Goal: Task Accomplishment & Management: Manage account settings

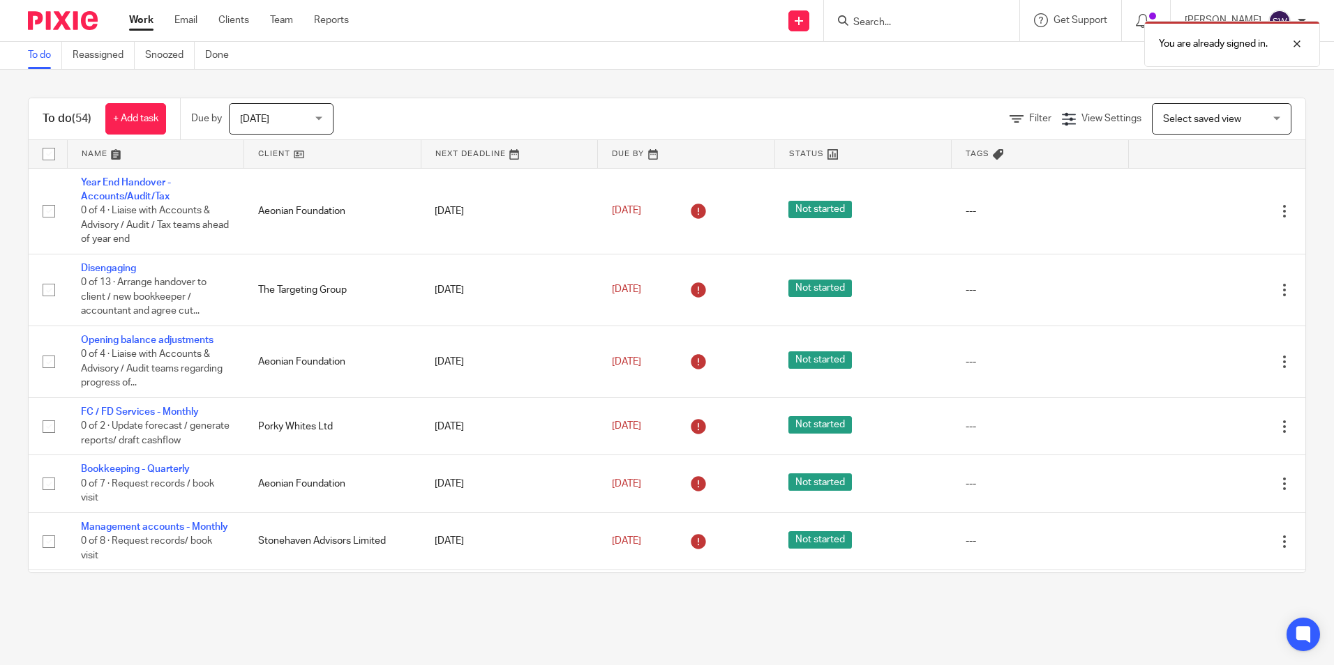
click at [278, 152] on link at bounding box center [332, 154] width 176 height 28
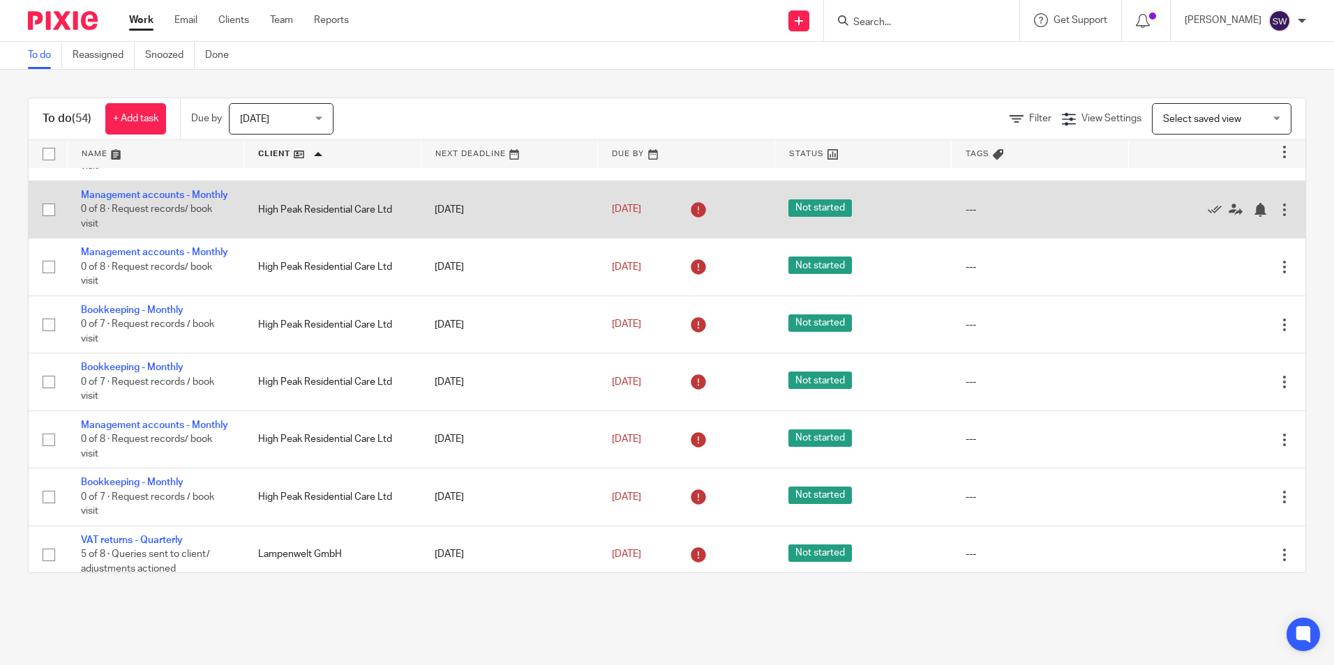
scroll to position [628, 0]
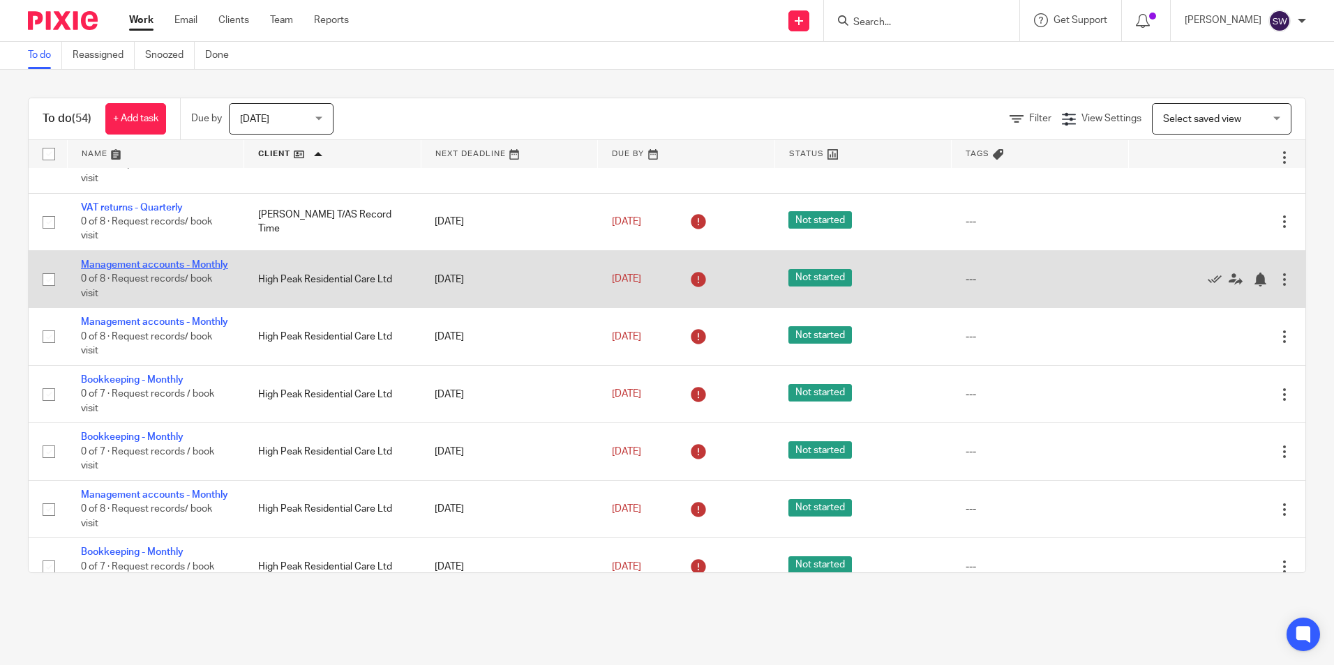
click at [100, 262] on link "Management accounts - Monthly" at bounding box center [154, 265] width 147 height 10
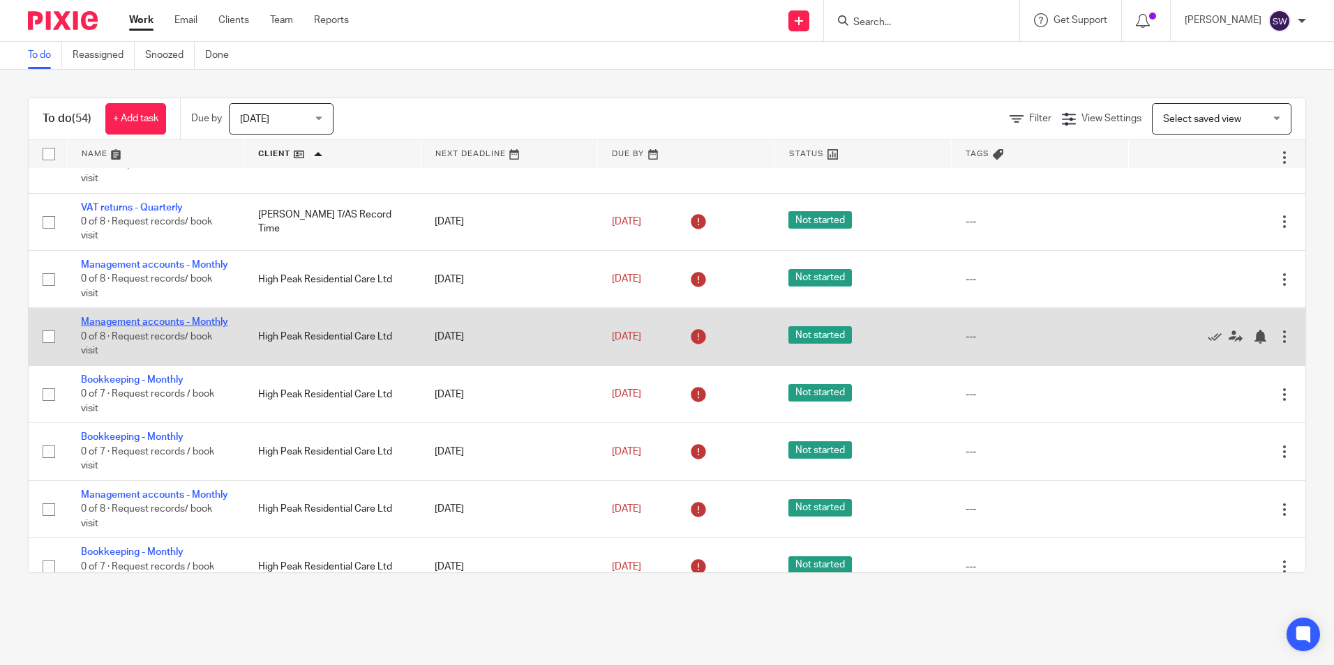
click at [112, 327] on link "Management accounts - Monthly" at bounding box center [154, 322] width 147 height 10
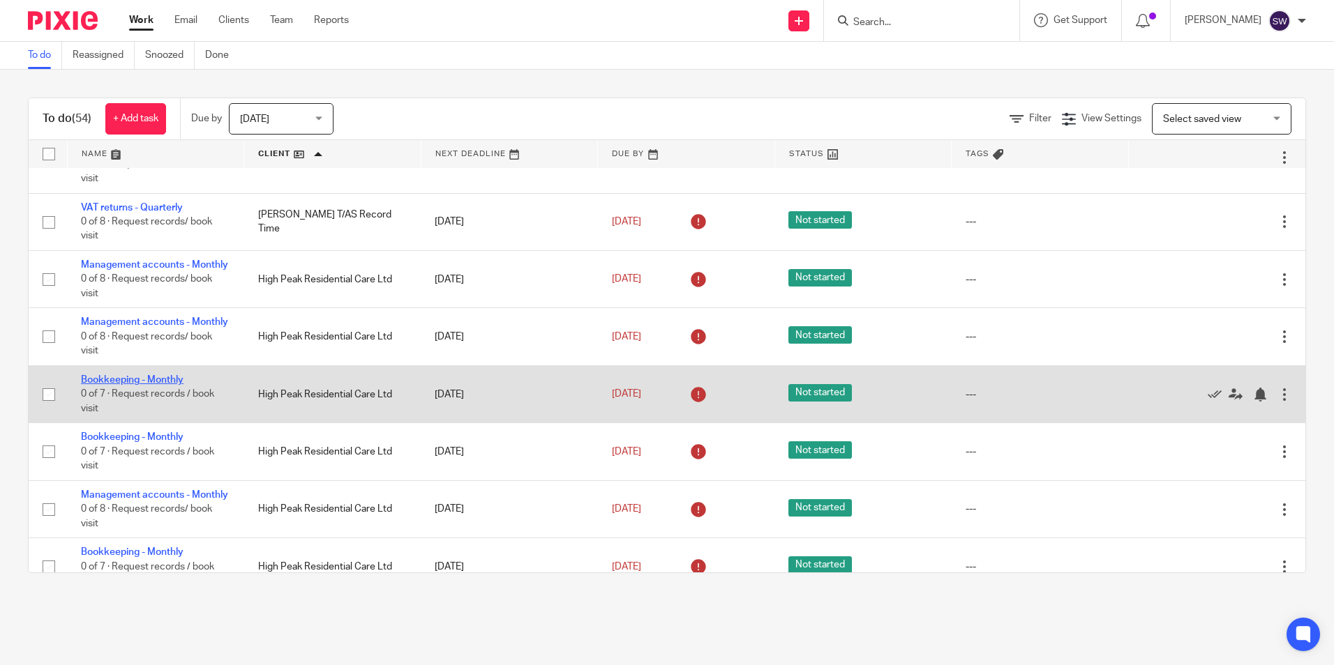
click at [119, 385] on link "Bookkeeping - Monthly" at bounding box center [132, 380] width 103 height 10
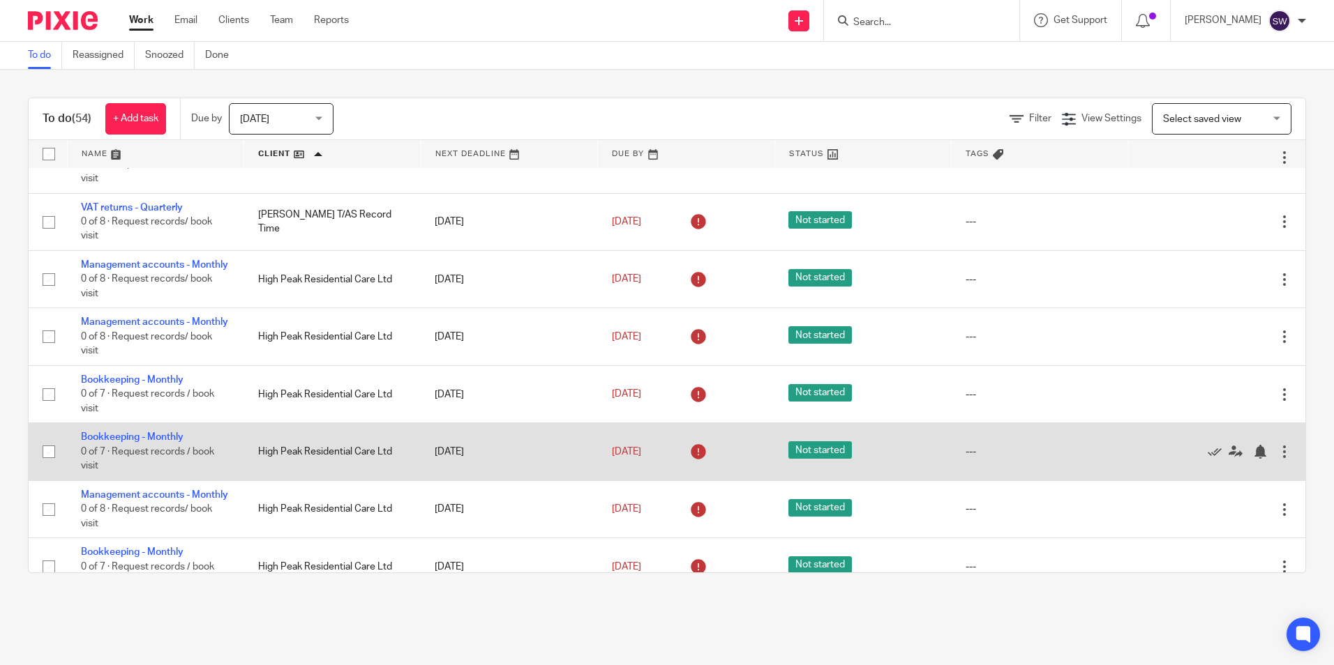
click at [130, 460] on td "Bookkeeping - Monthly 0 of 7 · Request records / book visit" at bounding box center [155, 451] width 177 height 57
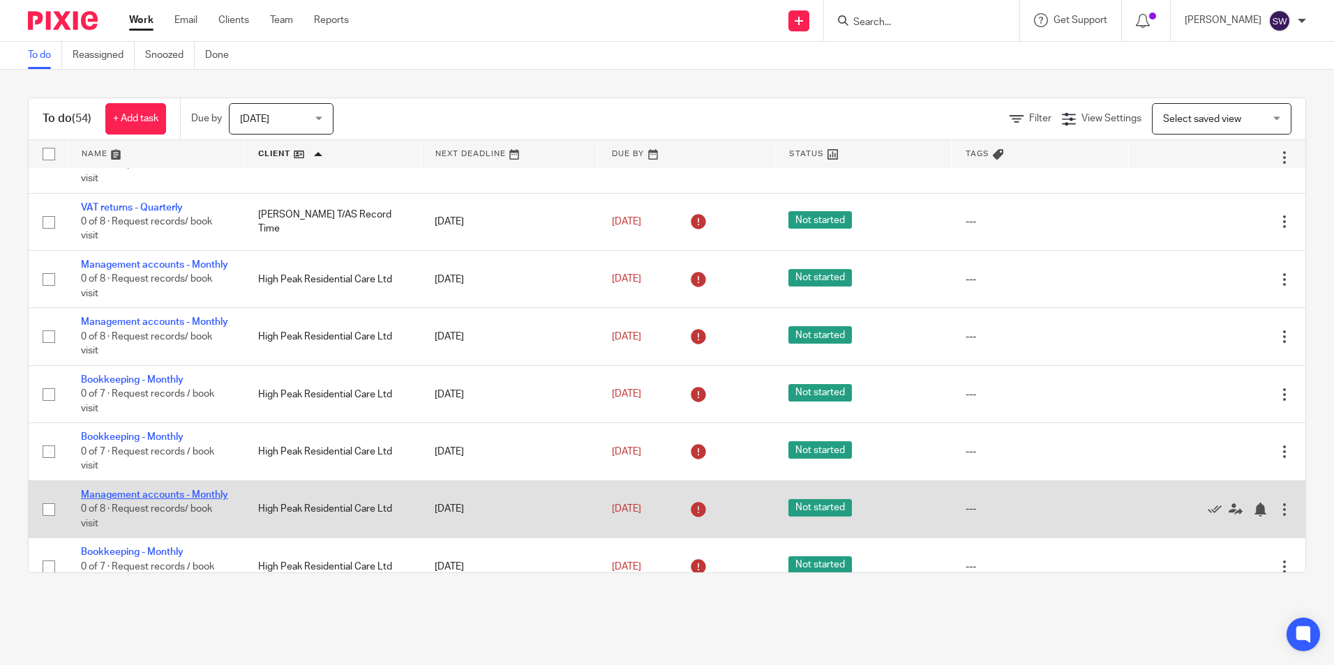
click at [128, 500] on link "Management accounts - Monthly" at bounding box center [154, 495] width 147 height 10
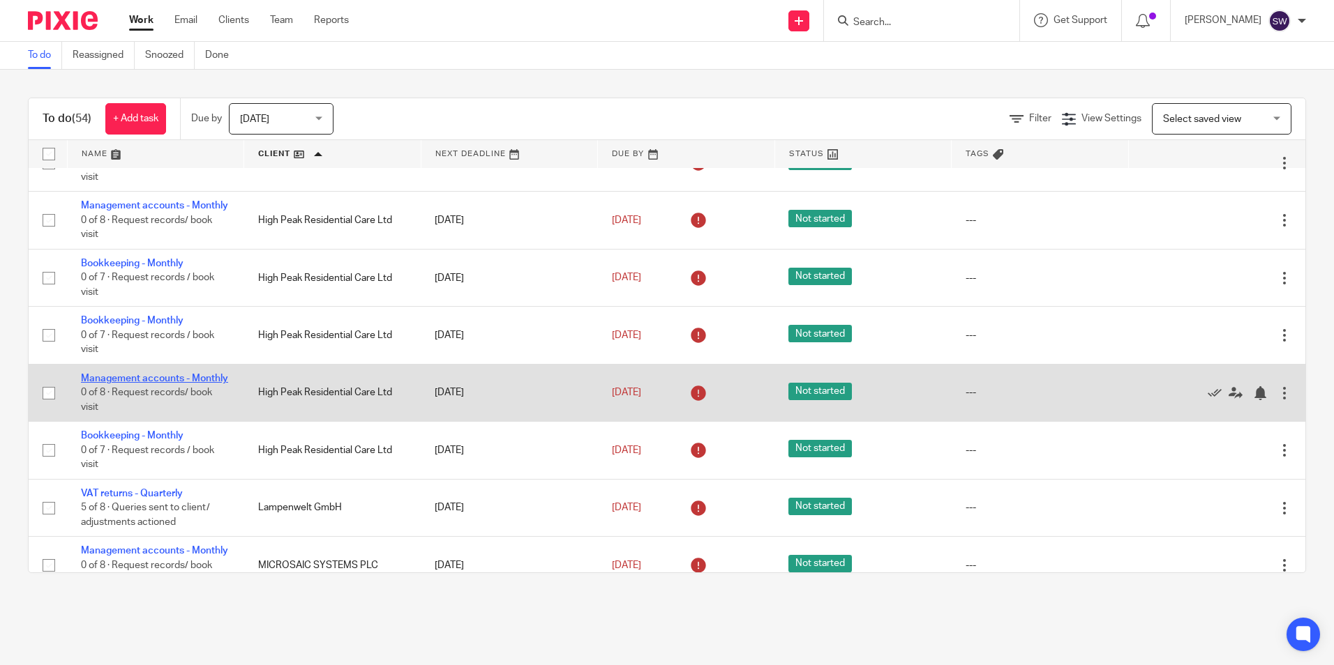
scroll to position [767, 0]
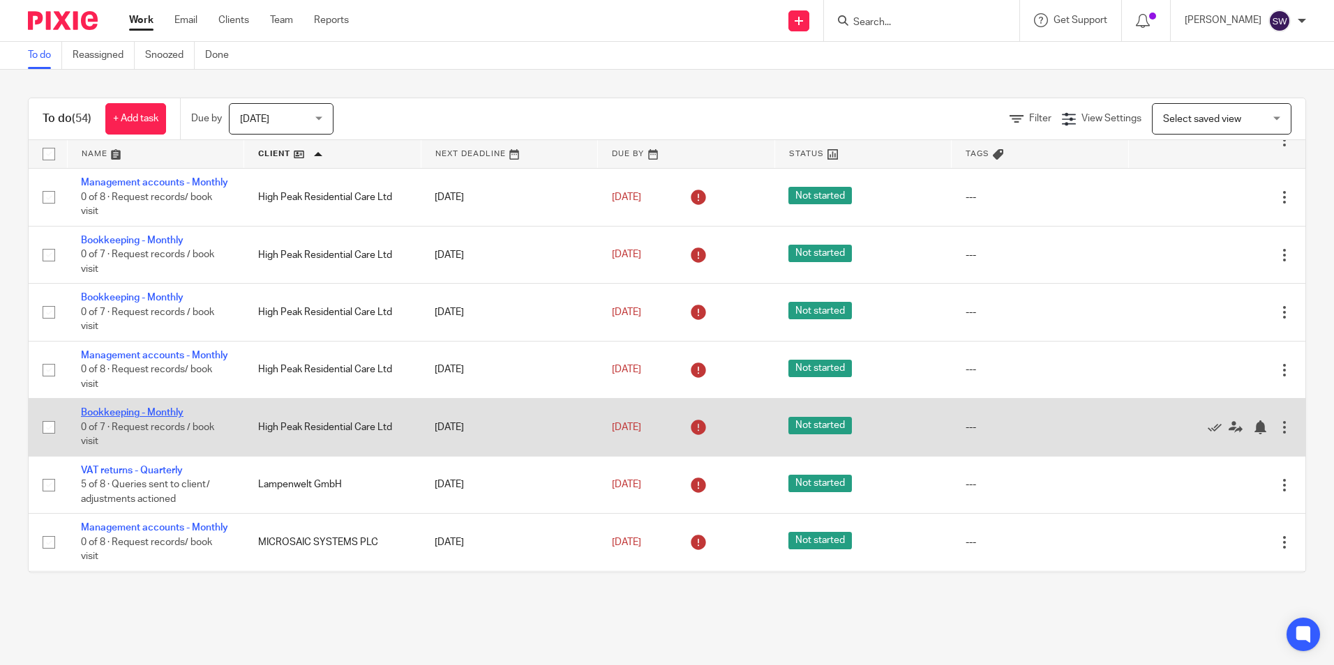
click at [139, 418] on link "Bookkeeping - Monthly" at bounding box center [132, 413] width 103 height 10
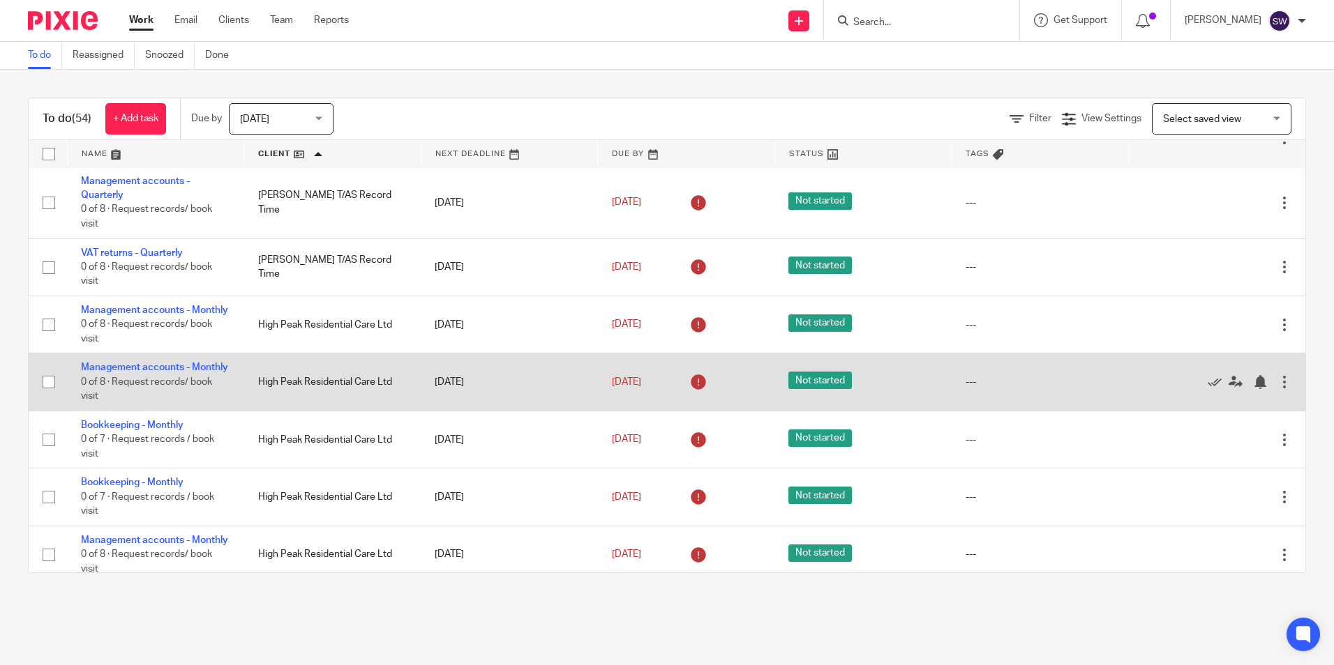
scroll to position [558, 0]
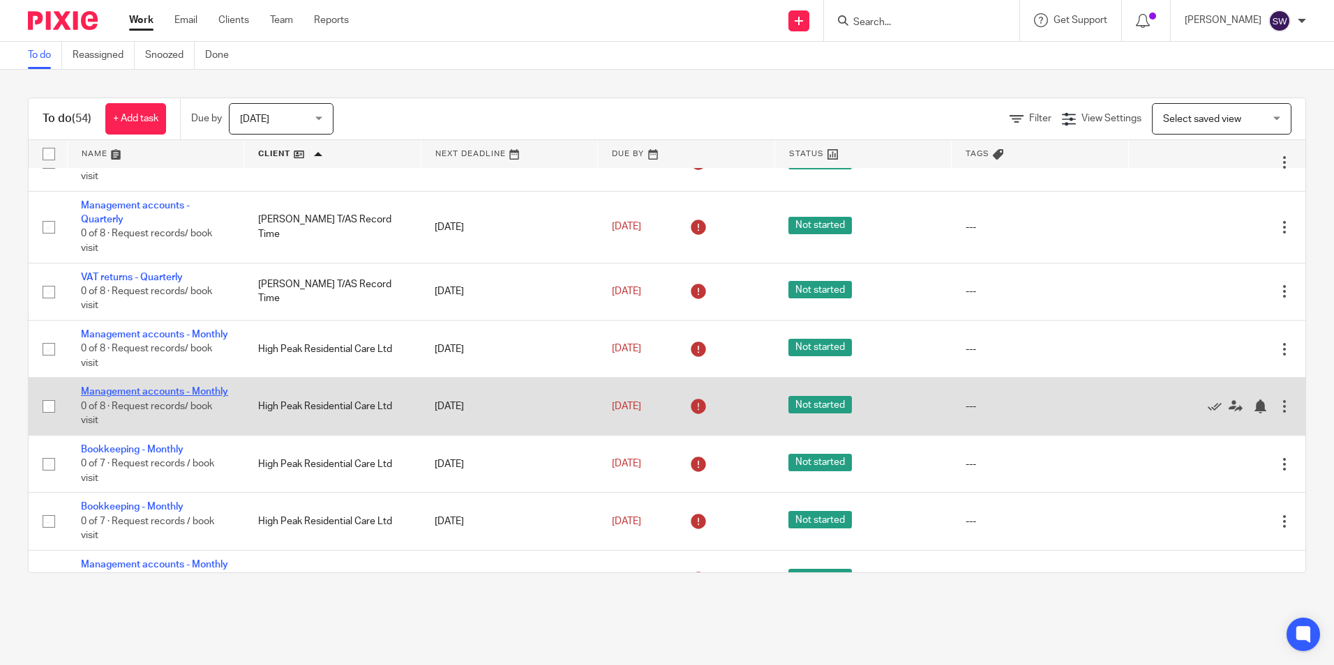
click at [114, 397] on link "Management accounts - Monthly" at bounding box center [154, 392] width 147 height 10
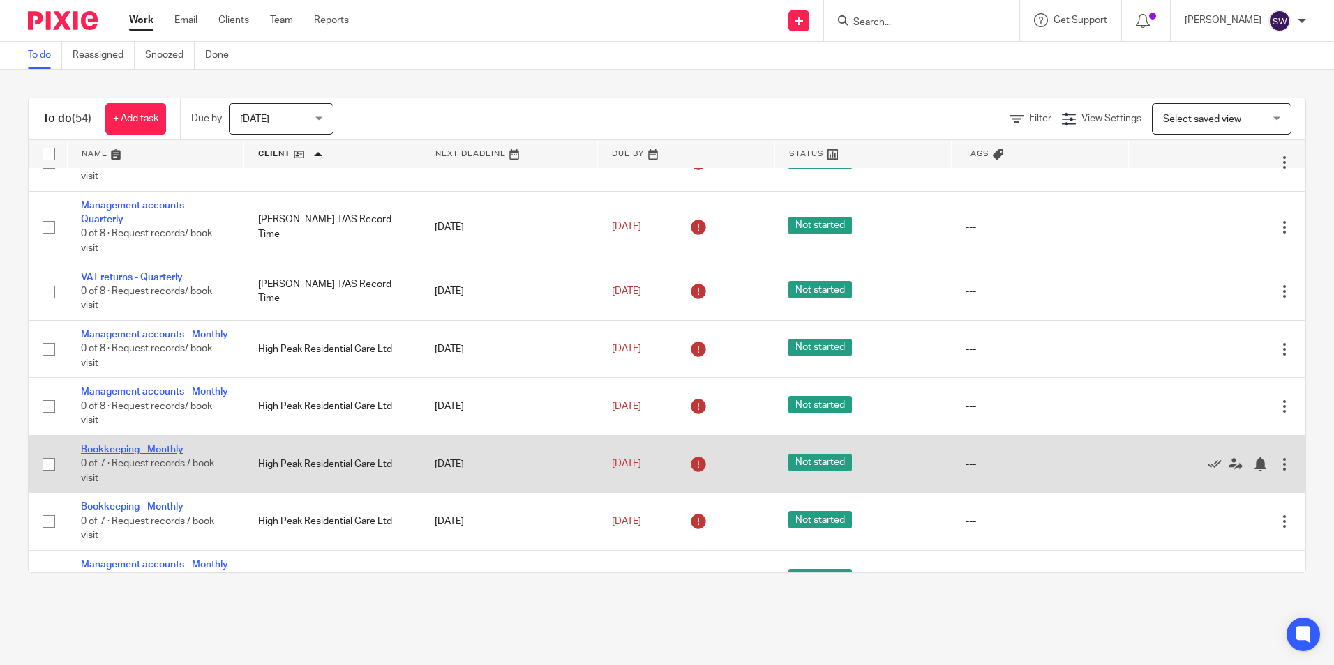
click at [110, 455] on link "Bookkeeping - Monthly" at bounding box center [132, 450] width 103 height 10
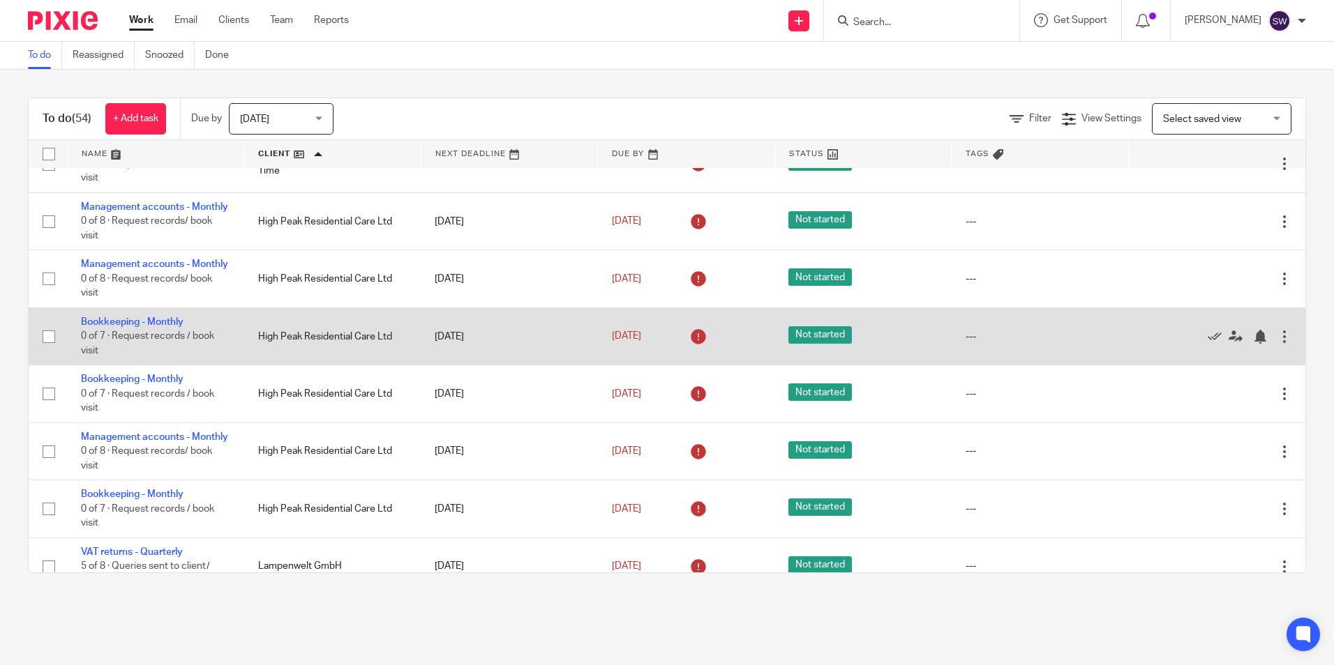
scroll to position [697, 0]
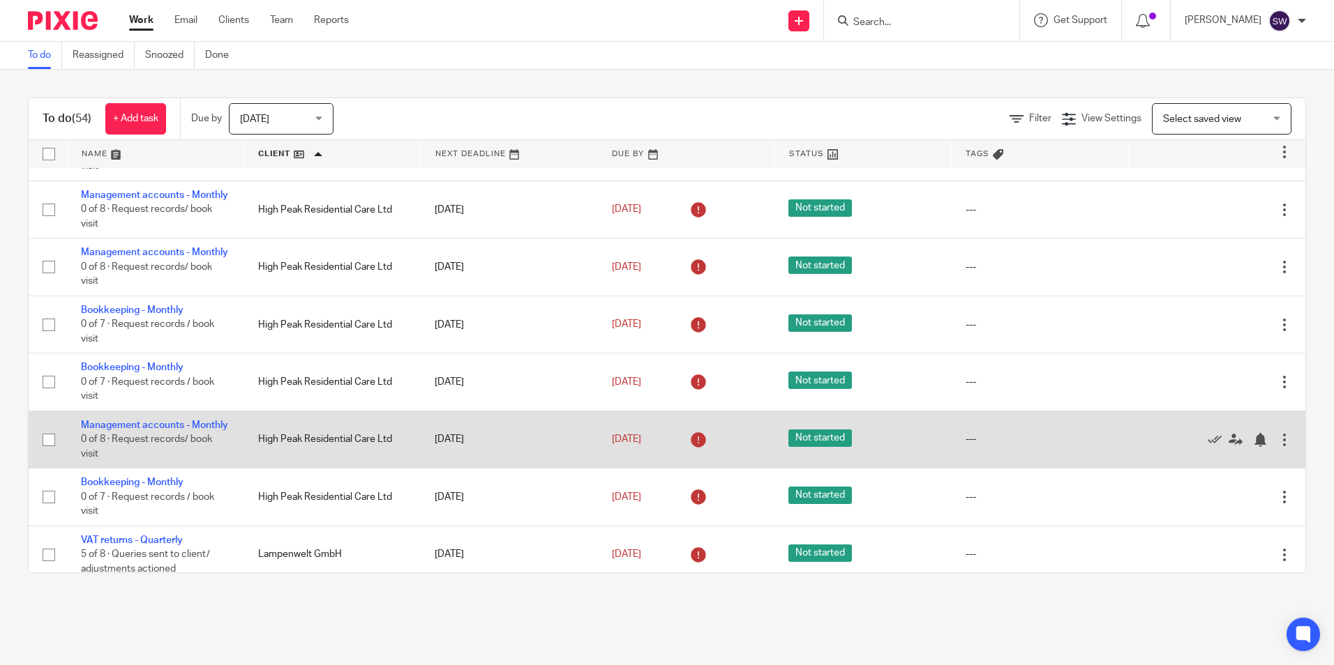
click at [107, 460] on td "Management accounts - Monthly 0 of 8 · Request records/ book visit" at bounding box center [155, 439] width 177 height 57
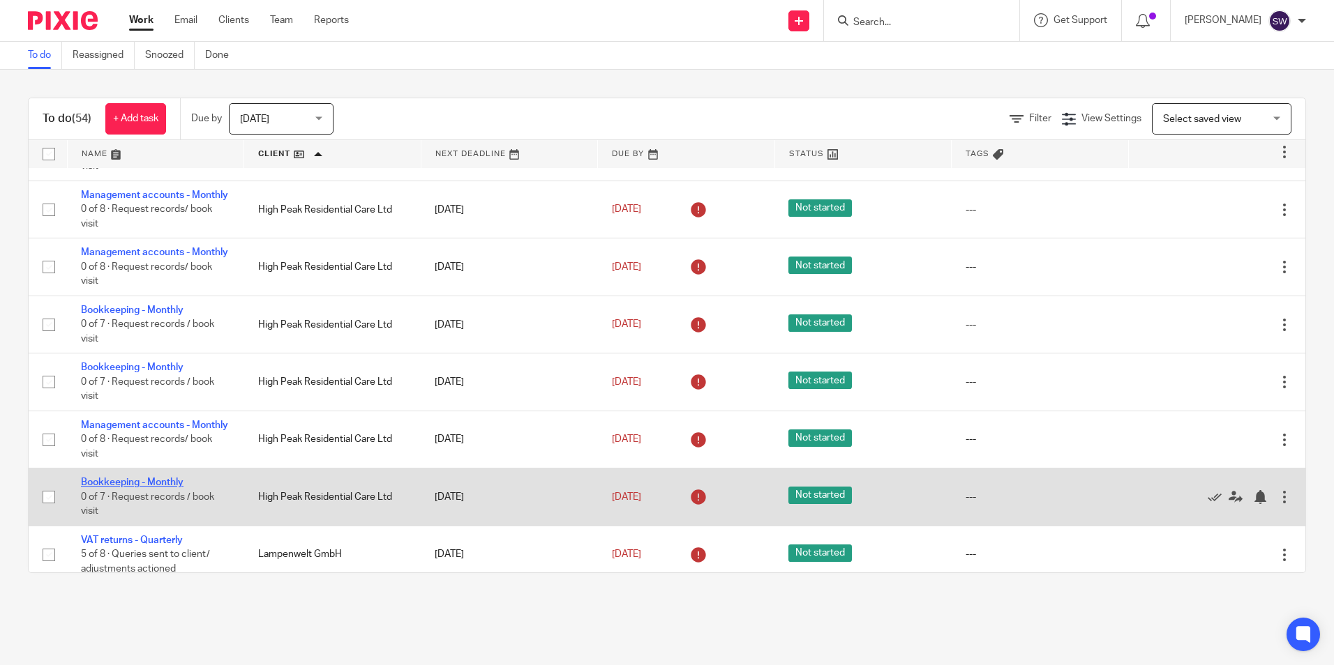
click at [149, 488] on link "Bookkeeping - Monthly" at bounding box center [132, 483] width 103 height 10
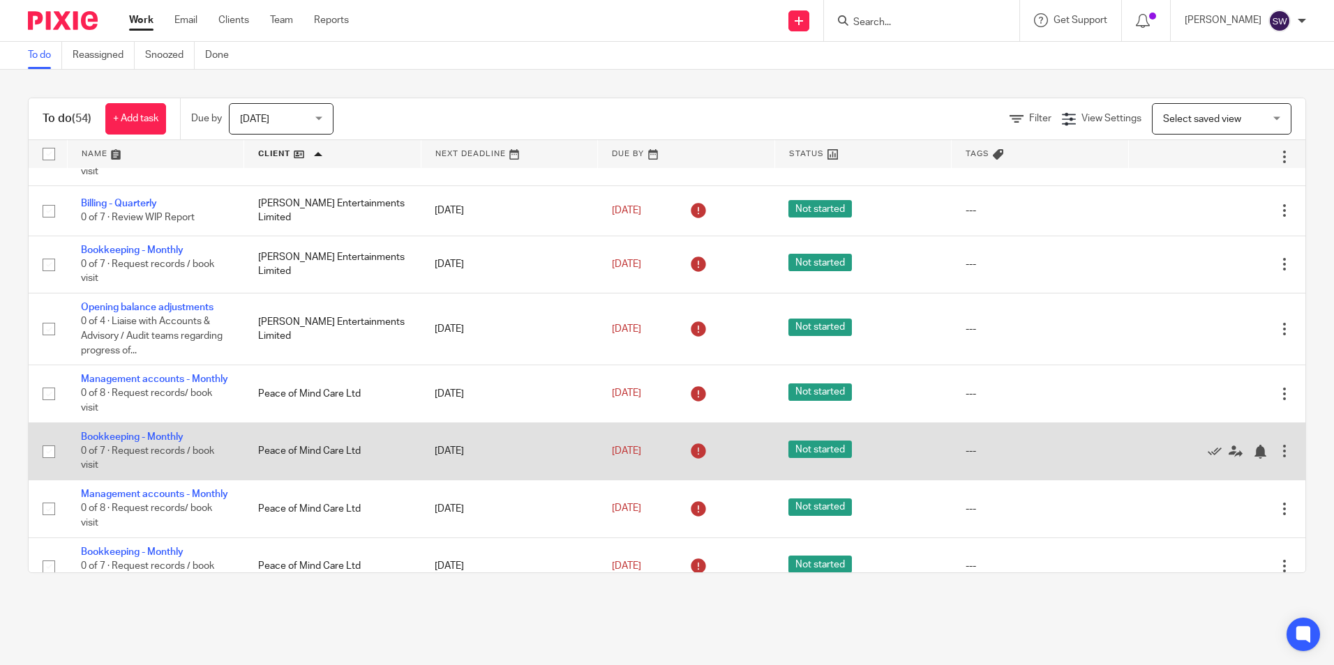
scroll to position [1465, 0]
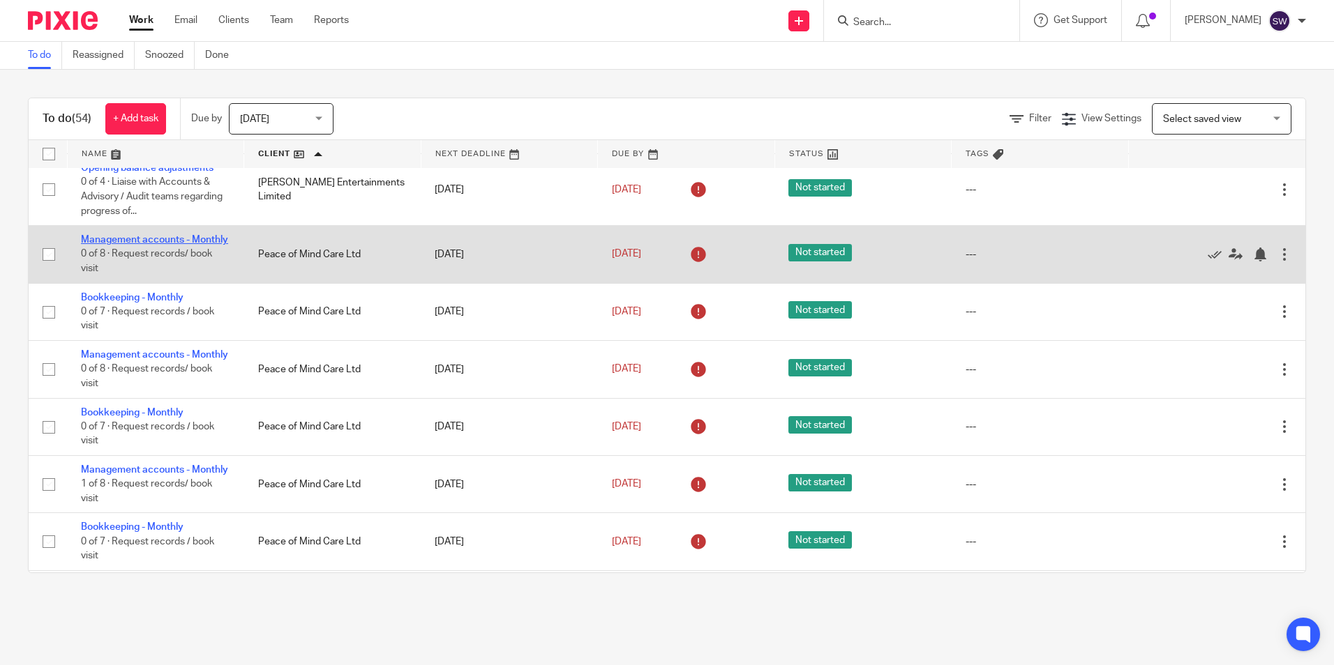
click at [117, 245] on link "Management accounts - Monthly" at bounding box center [154, 240] width 147 height 10
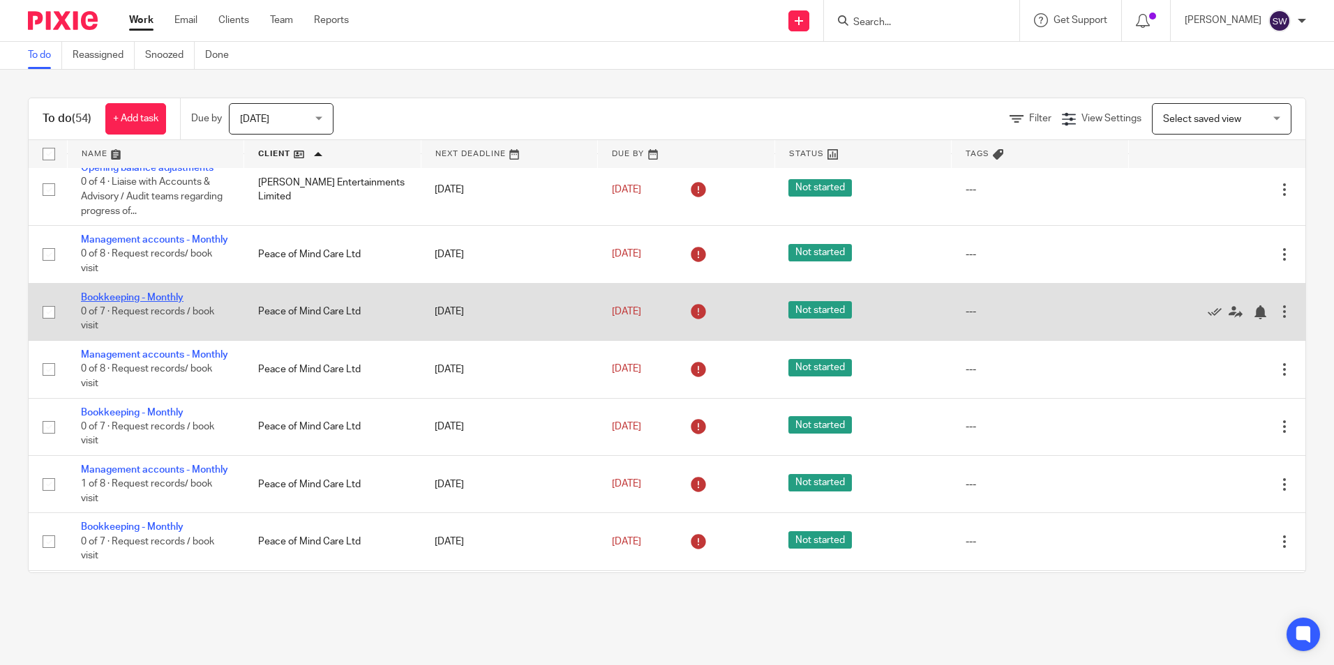
click at [140, 303] on link "Bookkeeping - Monthly" at bounding box center [132, 298] width 103 height 10
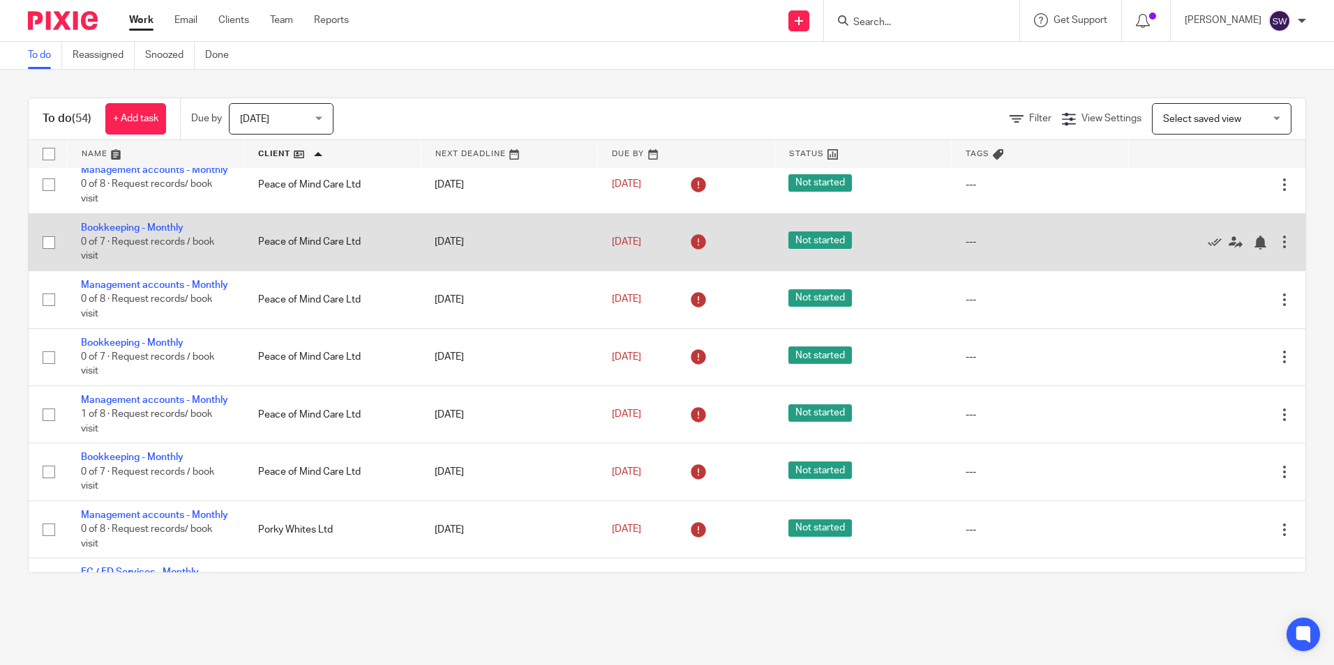
scroll to position [1604, 0]
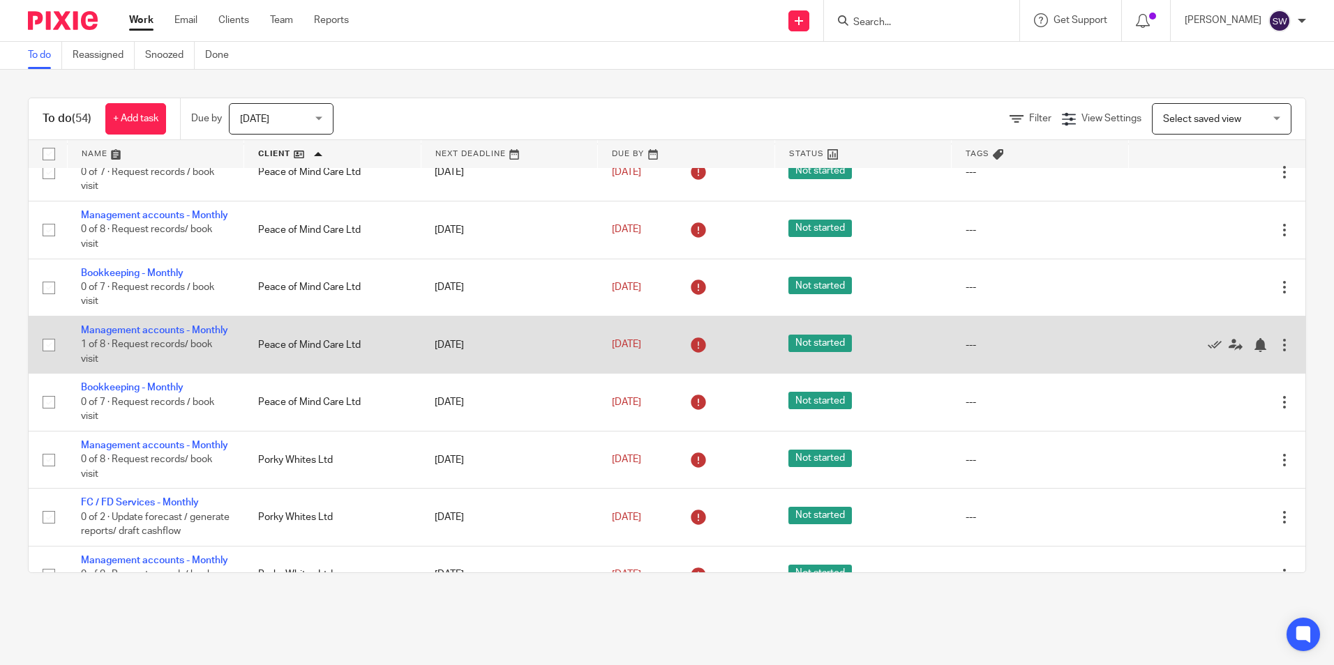
click at [139, 373] on td "Management accounts - Monthly 1 of 8 · Request records/ book visit" at bounding box center [155, 344] width 177 height 57
click at [128, 335] on link "Management accounts - Monthly" at bounding box center [154, 331] width 147 height 10
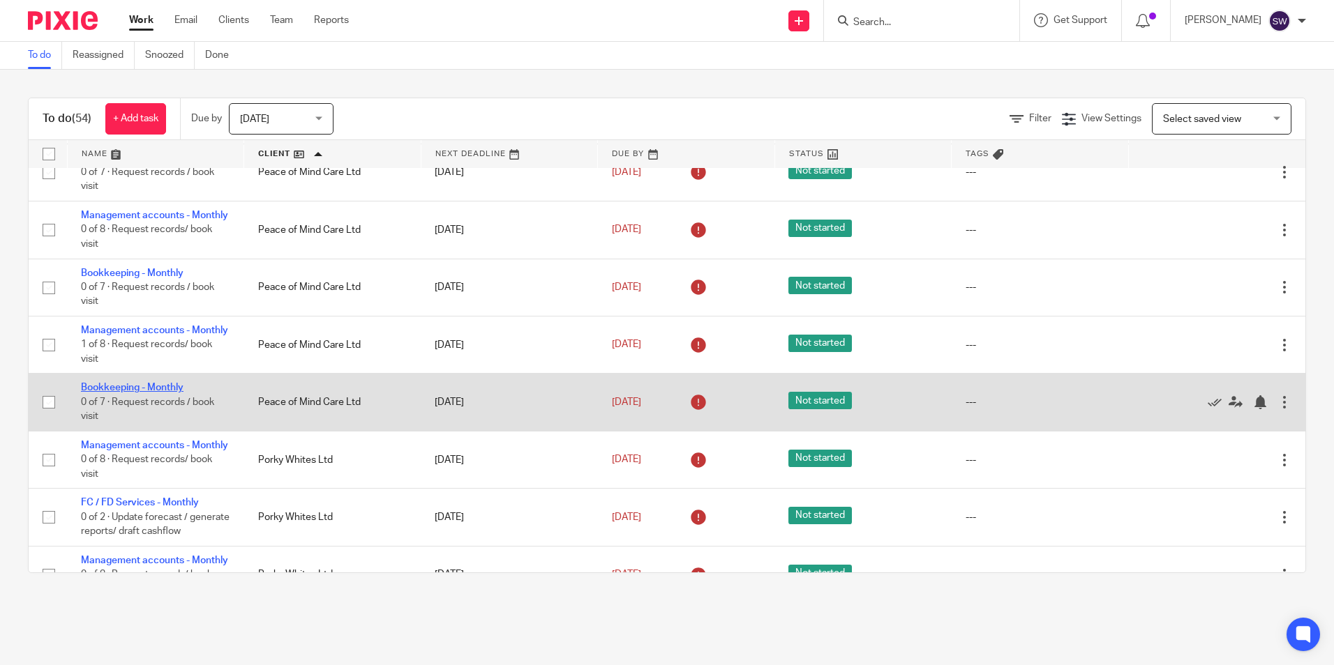
click at [150, 393] on link "Bookkeeping - Monthly" at bounding box center [132, 388] width 103 height 10
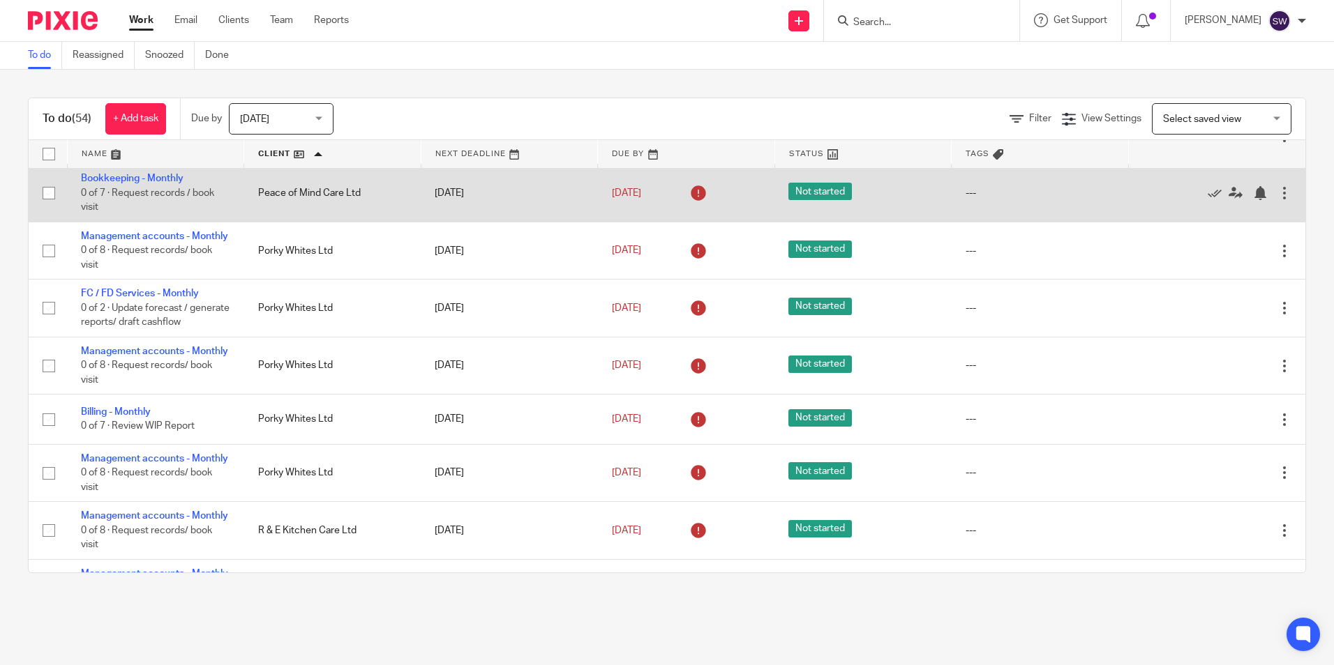
scroll to position [1883, 0]
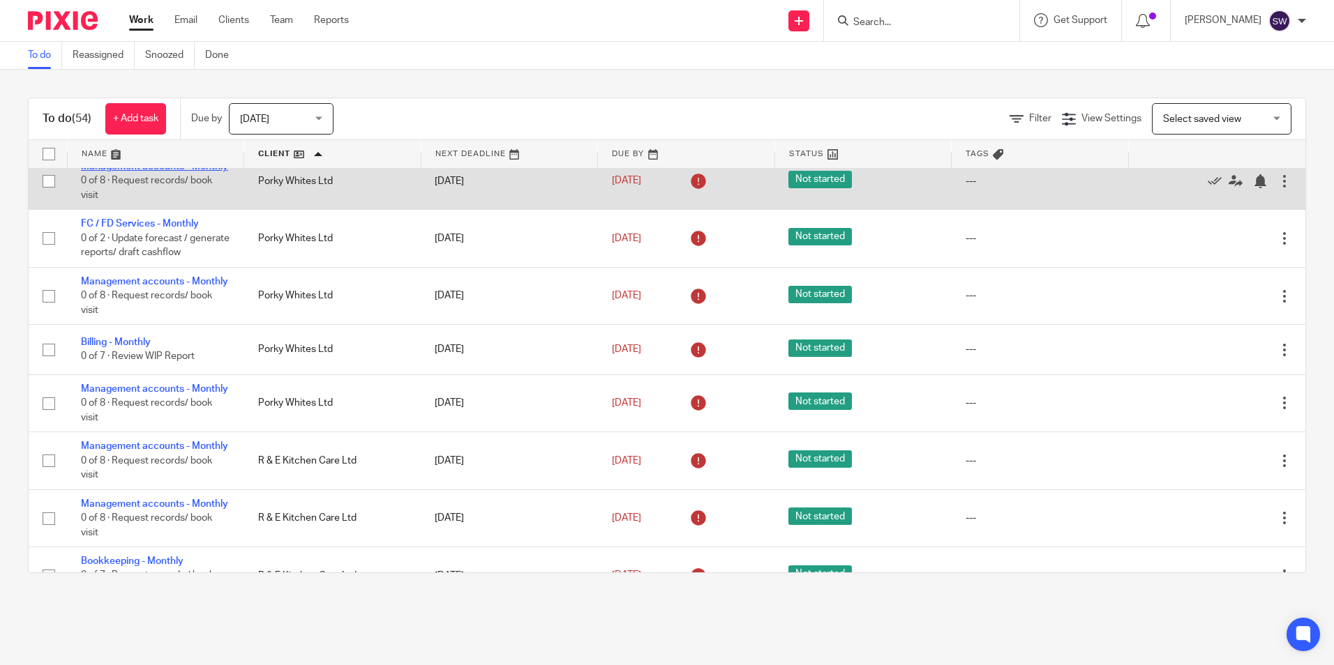
click at [105, 172] on link "Management accounts - Monthly" at bounding box center [154, 167] width 147 height 10
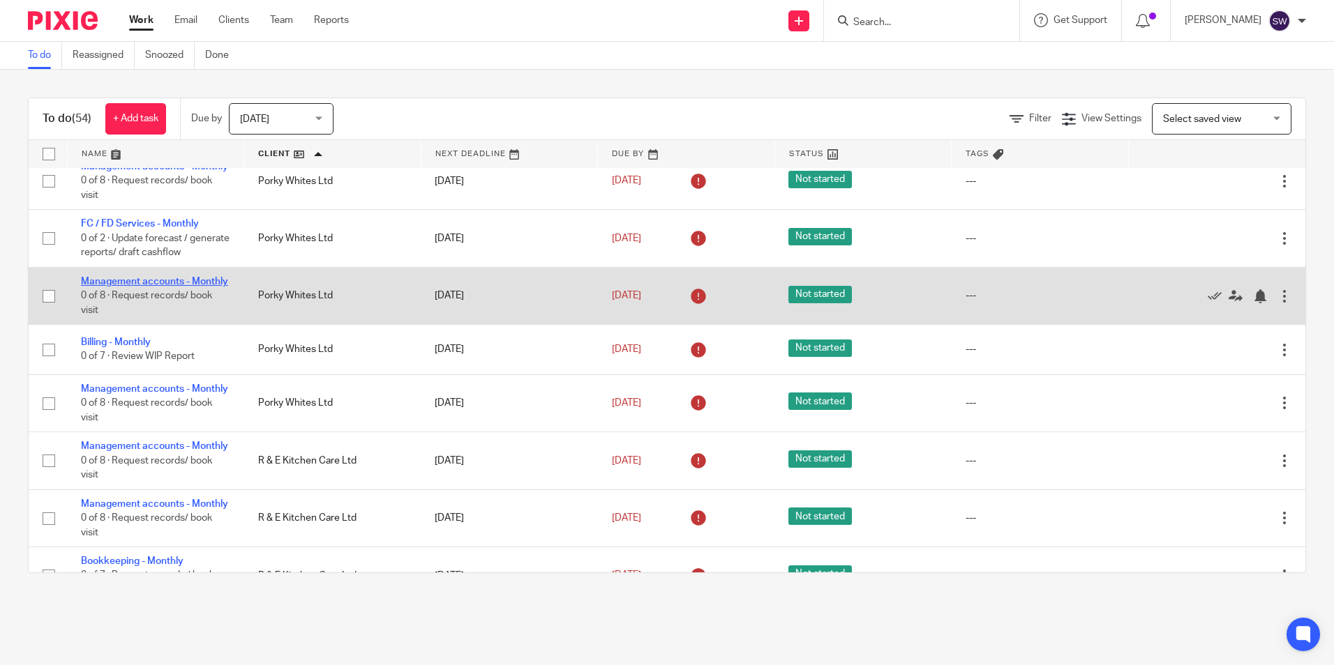
click at [172, 287] on link "Management accounts - Monthly" at bounding box center [154, 282] width 147 height 10
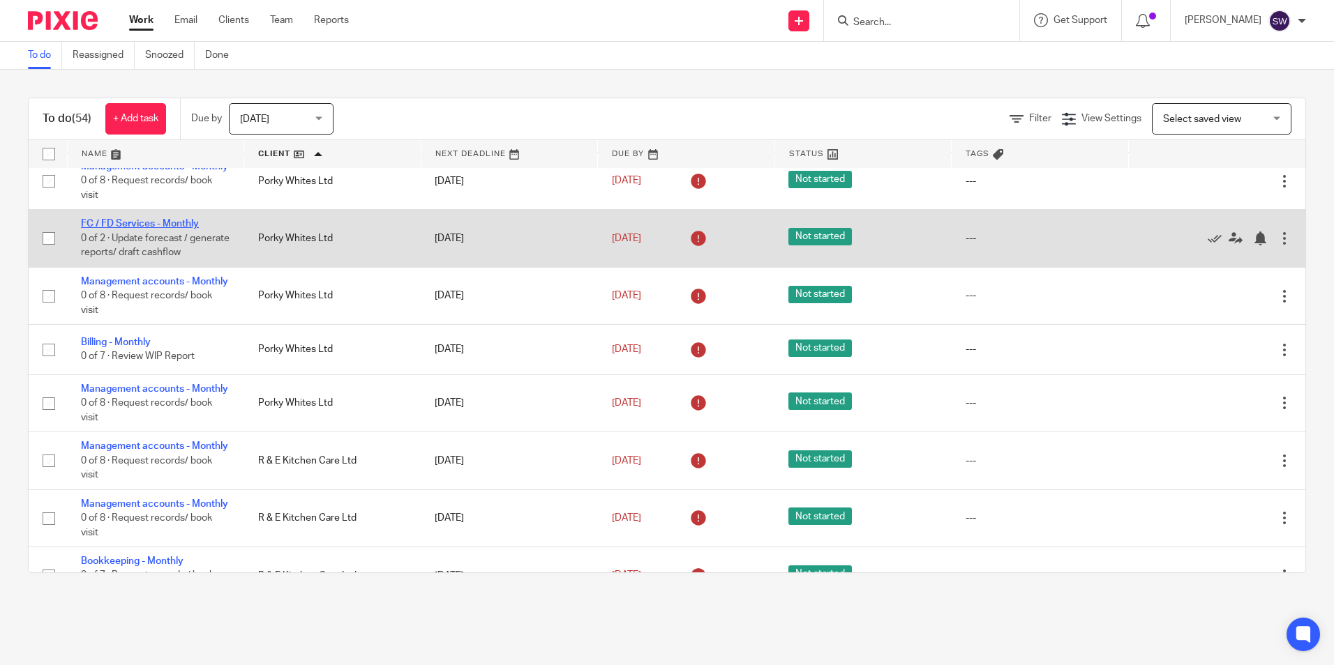
click at [172, 229] on link "FC / FD Services - Monthly" at bounding box center [140, 224] width 118 height 10
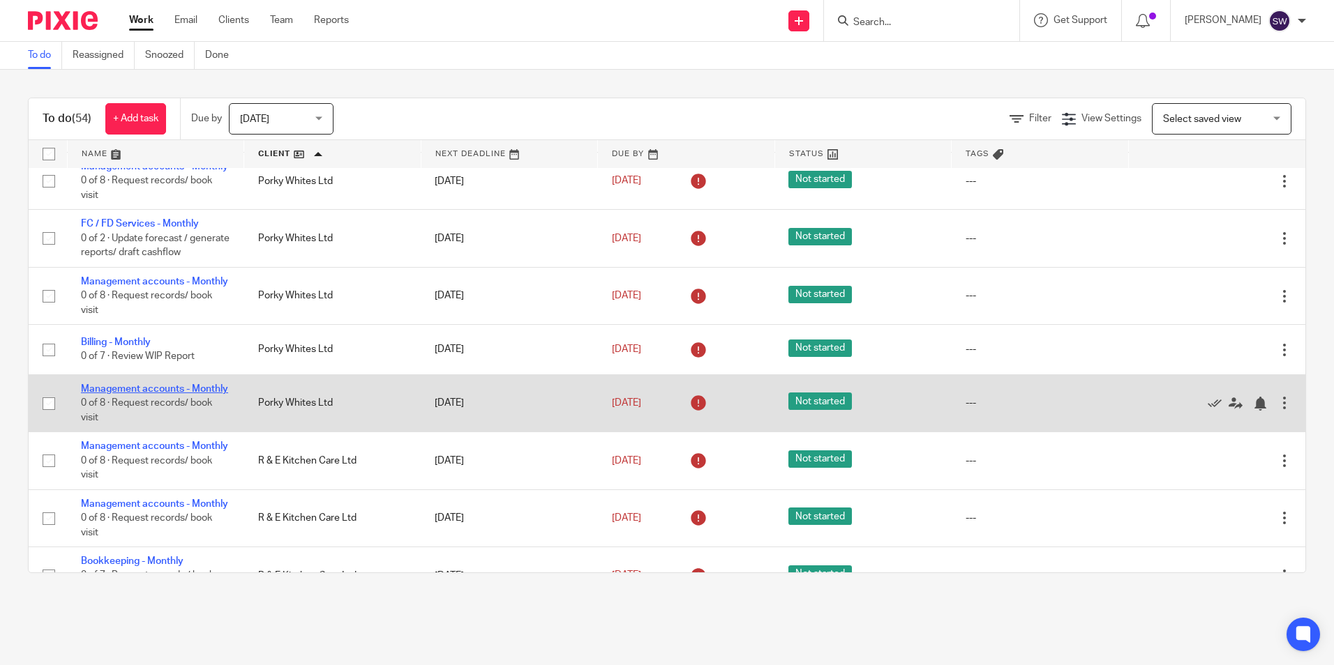
click at [135, 394] on link "Management accounts - Monthly" at bounding box center [154, 389] width 147 height 10
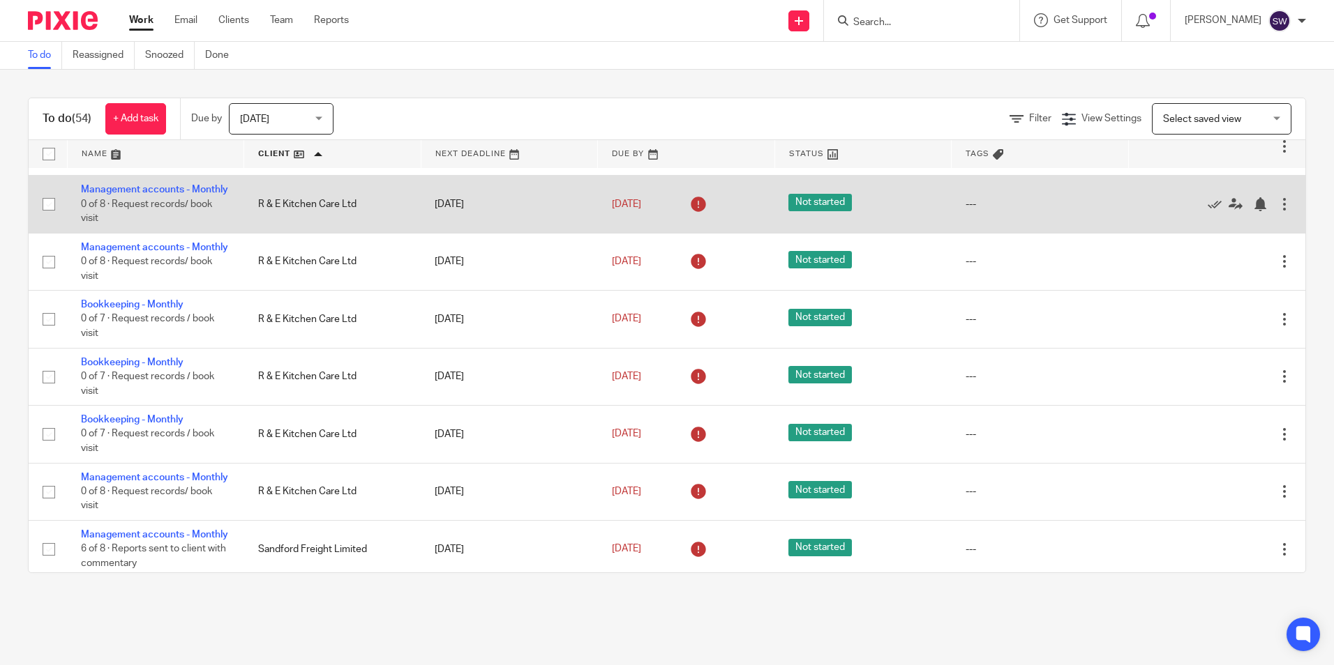
scroll to position [2162, 0]
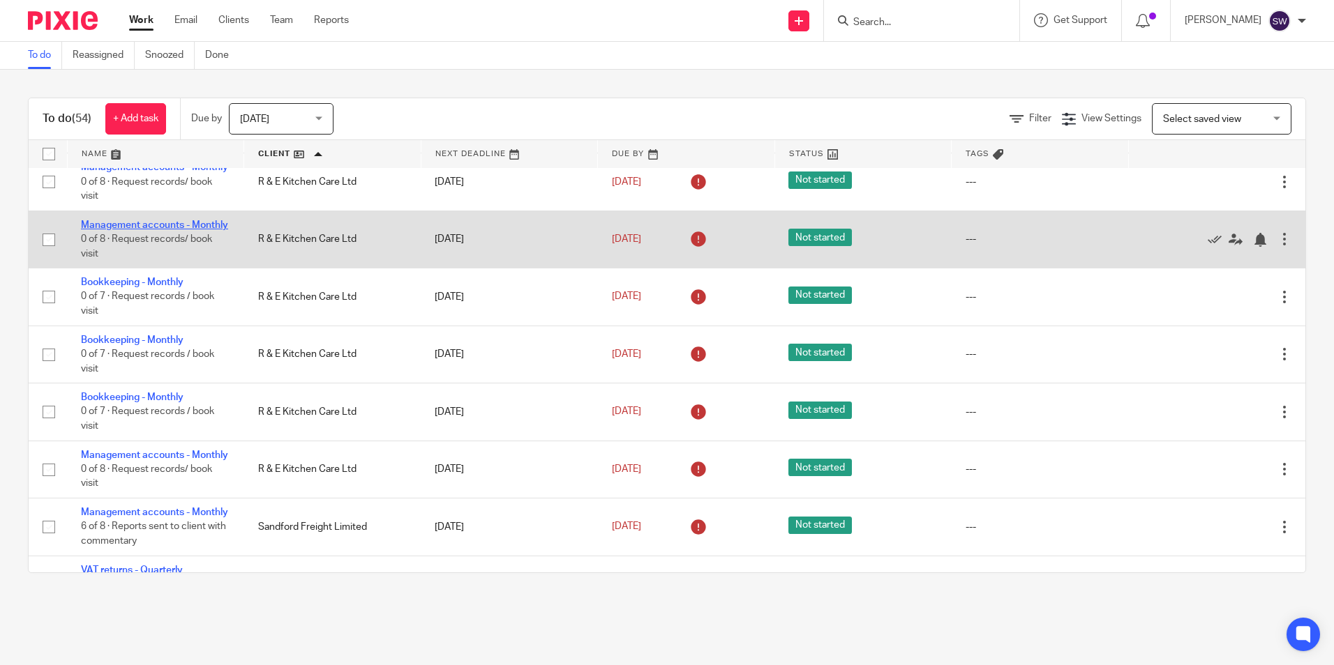
click at [134, 230] on link "Management accounts - Monthly" at bounding box center [154, 225] width 147 height 10
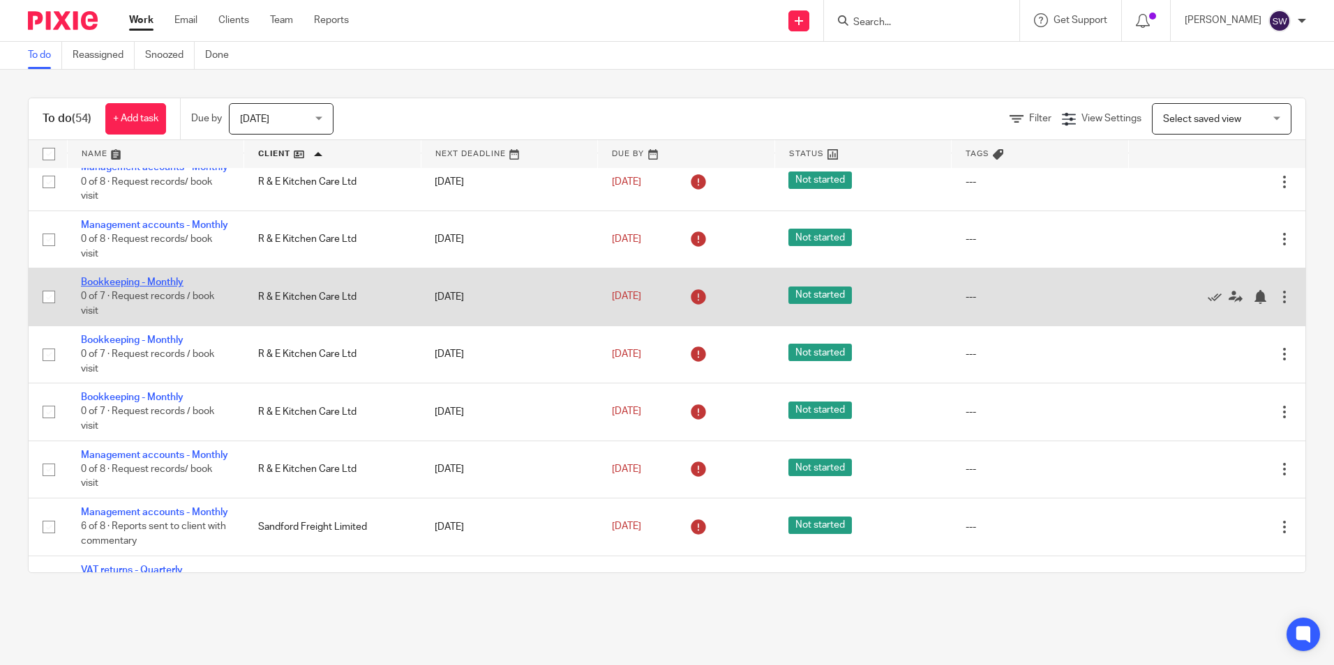
click at [144, 287] on link "Bookkeeping - Monthly" at bounding box center [132, 283] width 103 height 10
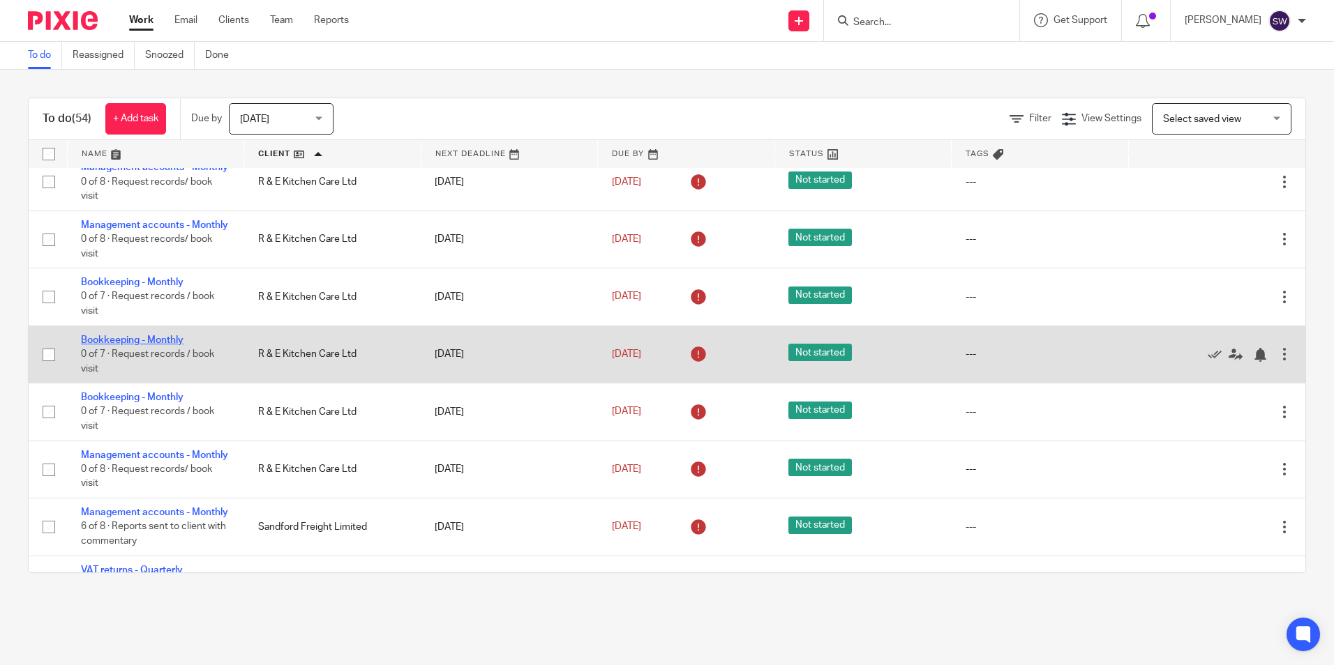
click at [140, 345] on link "Bookkeeping - Monthly" at bounding box center [132, 340] width 103 height 10
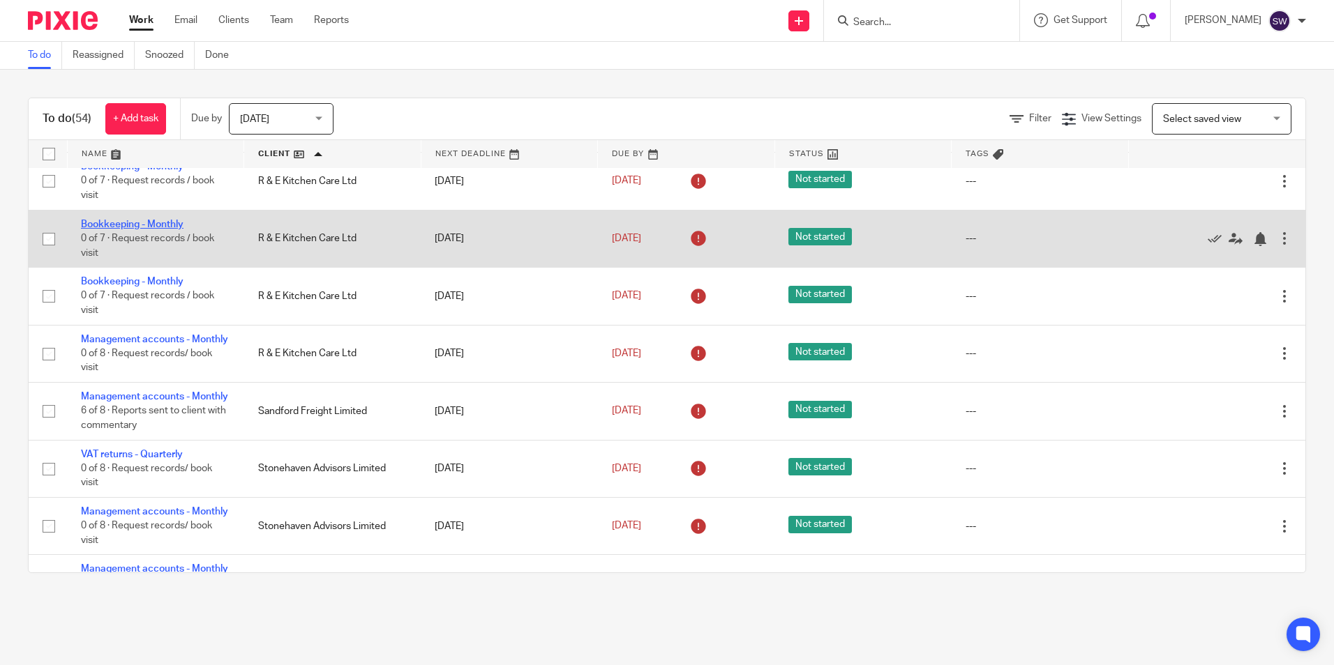
scroll to position [2302, 0]
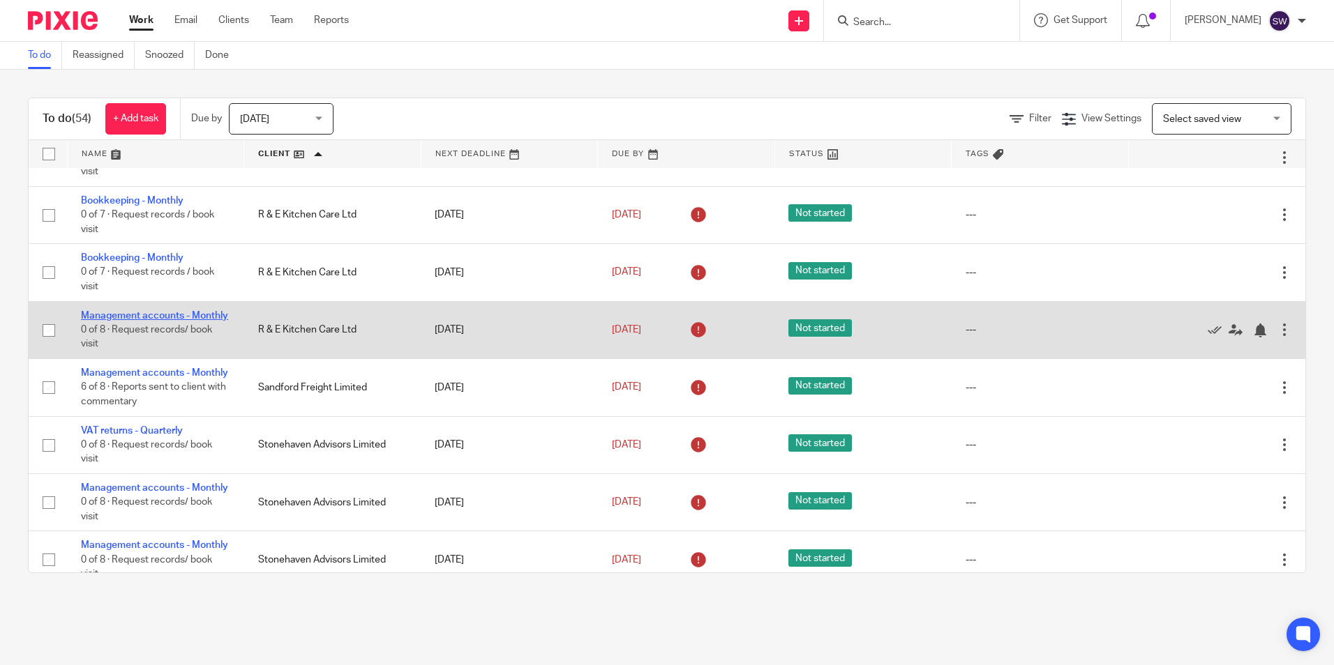
click at [141, 321] on link "Management accounts - Monthly" at bounding box center [154, 316] width 147 height 10
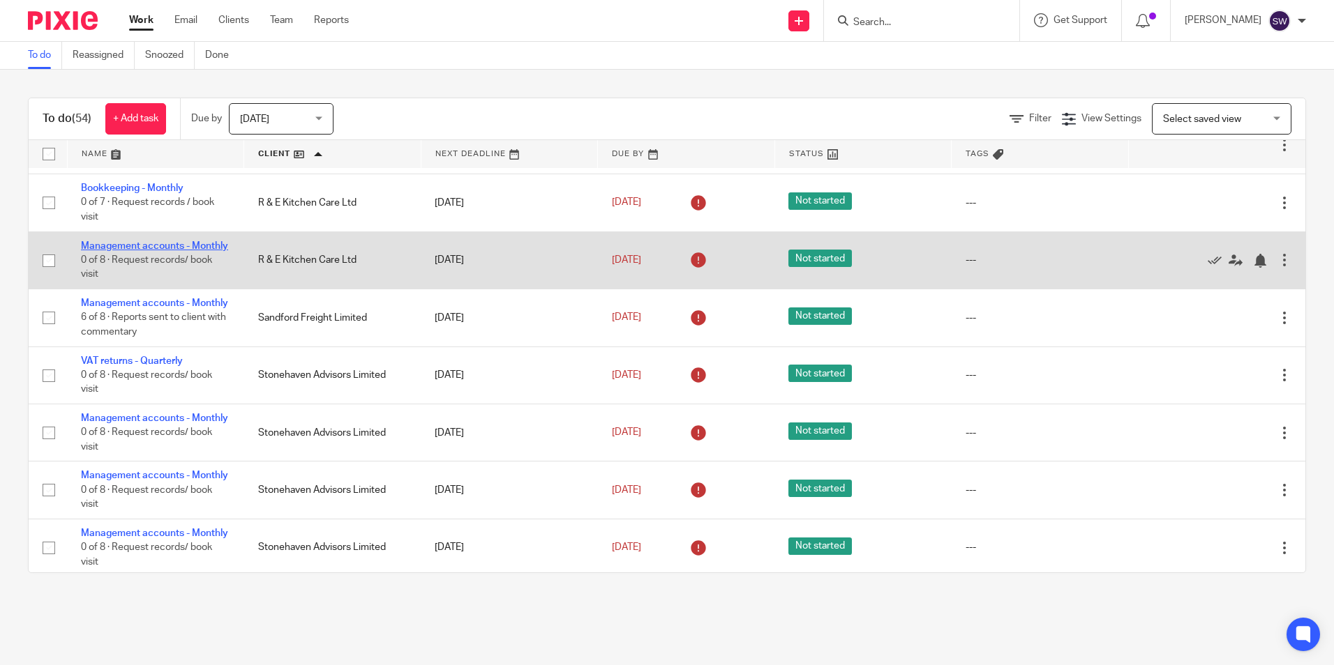
scroll to position [2441, 0]
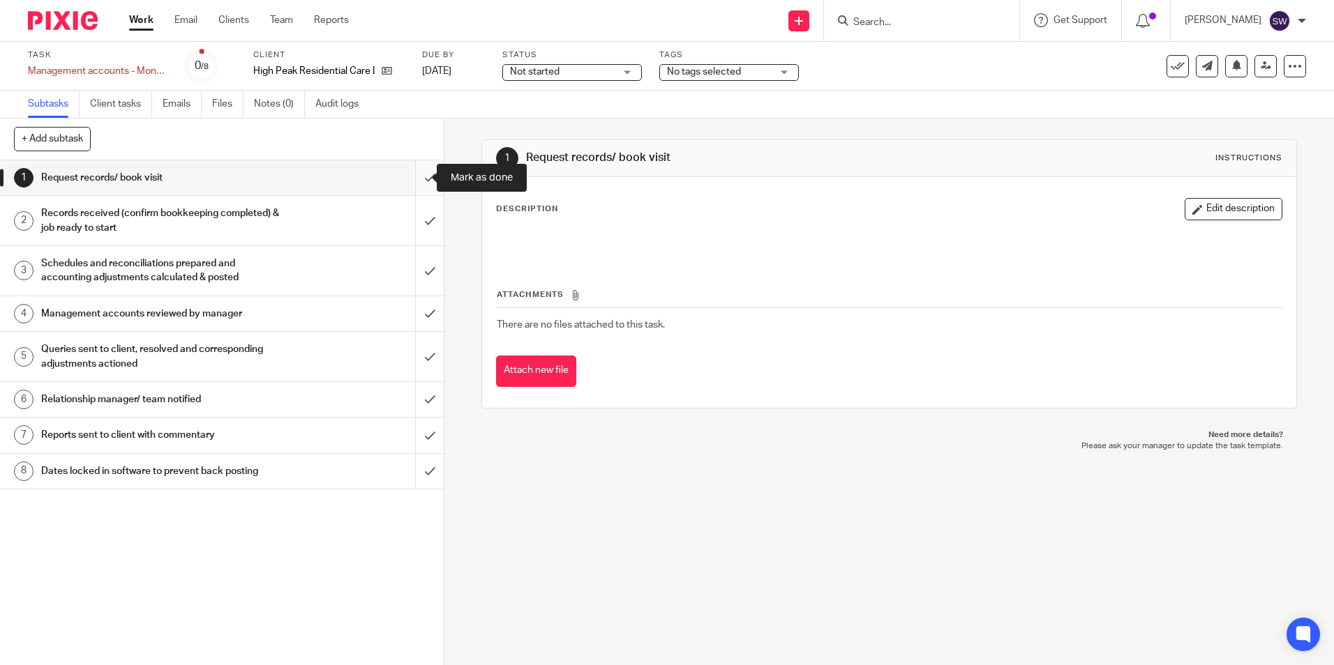
click at [416, 179] on input "submit" at bounding box center [222, 177] width 444 height 35
click at [416, 225] on input "submit" at bounding box center [222, 221] width 444 height 50
drag, startPoint x: 419, startPoint y: 264, endPoint x: 418, endPoint y: 289, distance: 24.5
click at [416, 264] on input "submit" at bounding box center [222, 271] width 444 height 50
click at [416, 316] on input "submit" at bounding box center [222, 313] width 444 height 35
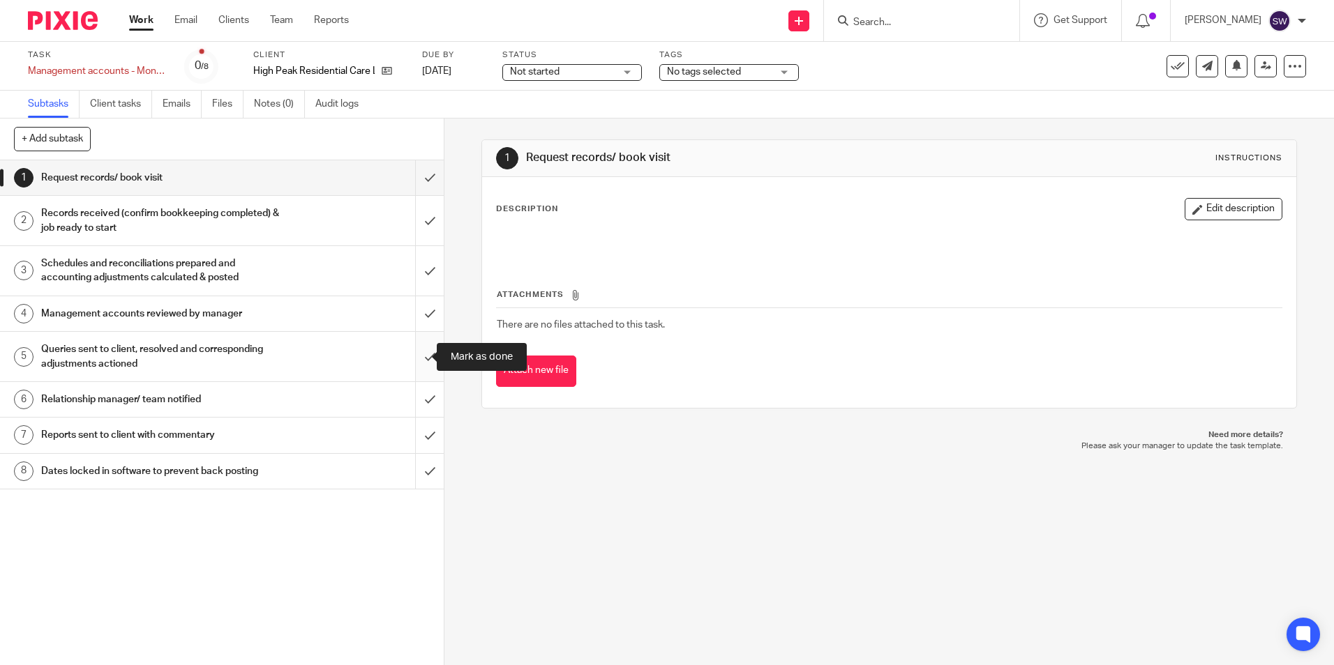
click at [418, 347] on input "submit" at bounding box center [222, 357] width 444 height 50
click at [409, 395] on input "submit" at bounding box center [222, 399] width 444 height 35
click at [410, 435] on input "submit" at bounding box center [222, 435] width 444 height 35
click at [410, 477] on input "submit" at bounding box center [222, 471] width 444 height 35
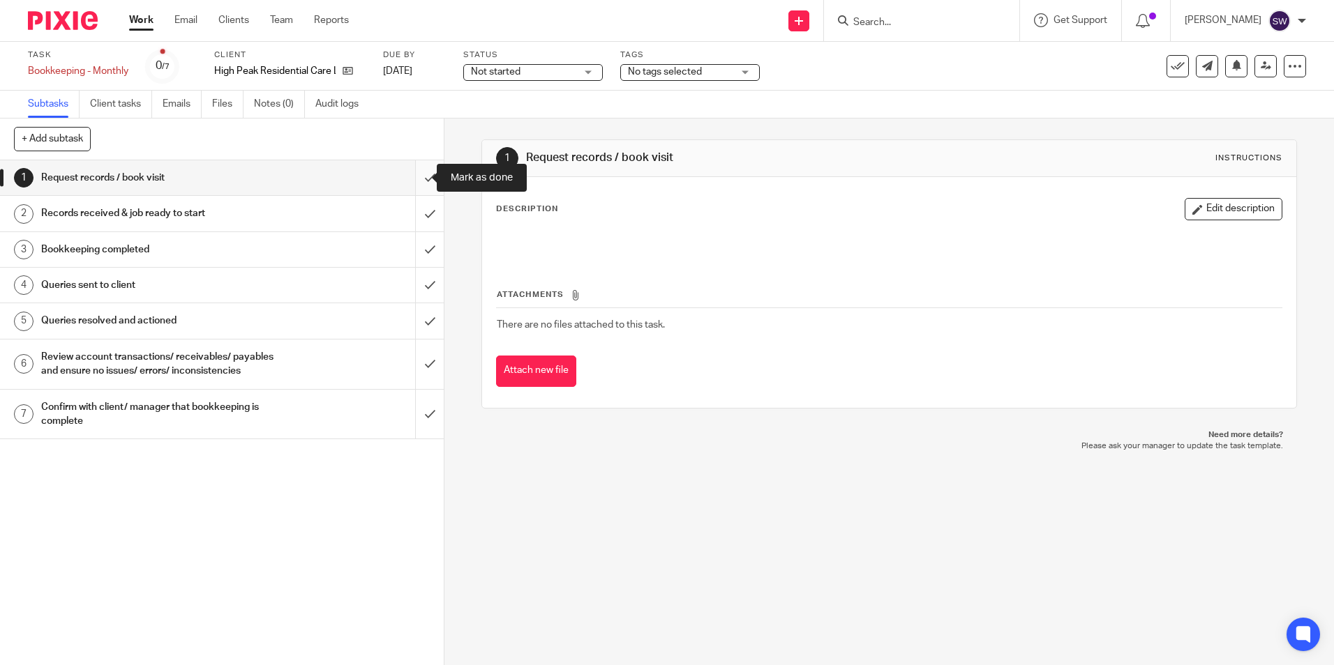
click at [415, 179] on input "submit" at bounding box center [222, 177] width 444 height 35
click at [412, 215] on input "submit" at bounding box center [222, 213] width 444 height 35
click at [407, 257] on input "submit" at bounding box center [222, 249] width 444 height 35
drag, startPoint x: 409, startPoint y: 297, endPoint x: 412, endPoint y: 315, distance: 18.3
click at [409, 298] on input "submit" at bounding box center [222, 285] width 444 height 35
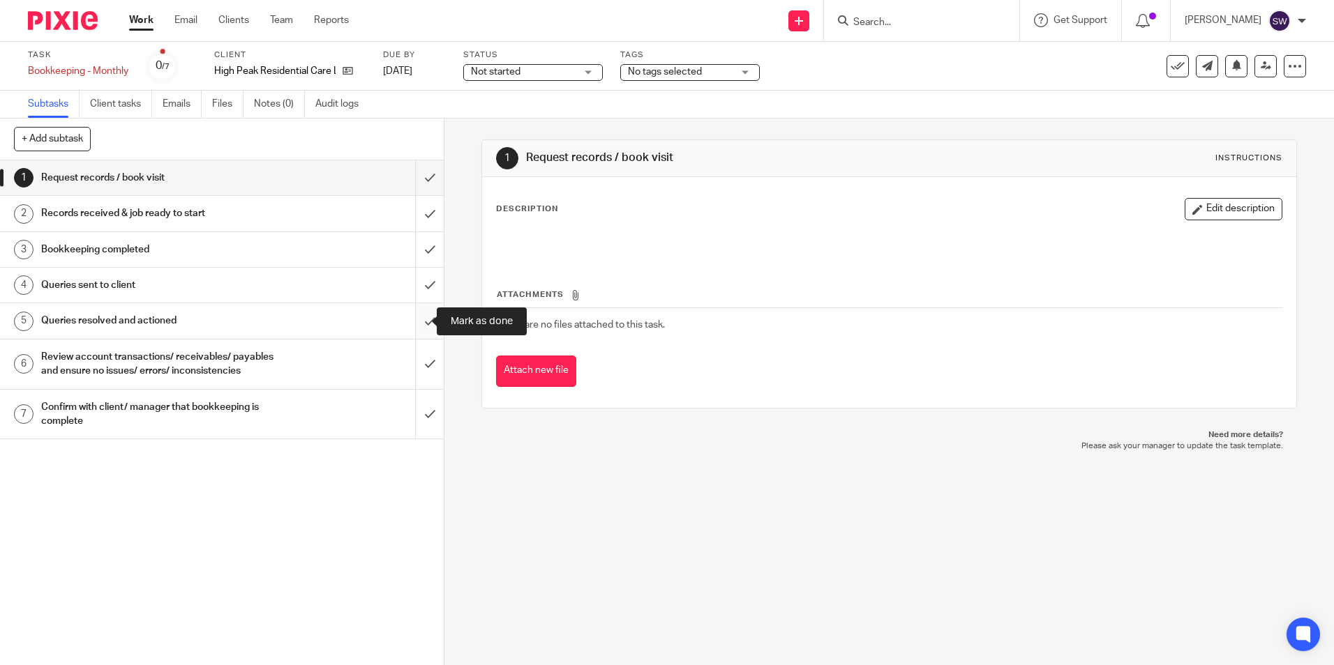
click at [413, 329] on input "submit" at bounding box center [222, 320] width 444 height 35
click at [415, 382] on input "submit" at bounding box center [222, 365] width 444 height 50
click at [412, 439] on input "submit" at bounding box center [222, 415] width 444 height 50
click at [425, 174] on input "submit" at bounding box center [222, 177] width 444 height 35
click at [414, 211] on input "submit" at bounding box center [222, 213] width 444 height 35
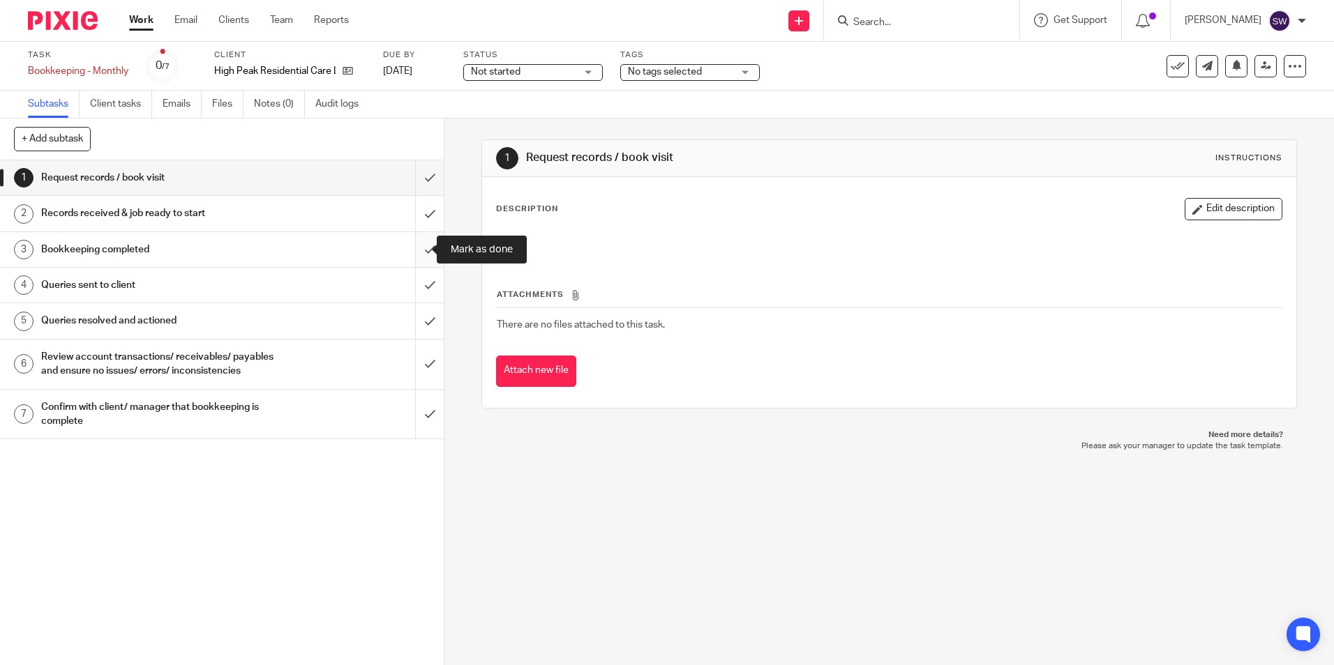
click at [414, 249] on input "submit" at bounding box center [222, 249] width 444 height 35
click at [416, 282] on input "submit" at bounding box center [222, 285] width 444 height 35
click at [419, 328] on input "submit" at bounding box center [222, 320] width 444 height 35
click at [418, 369] on input "submit" at bounding box center [222, 365] width 444 height 50
click at [423, 432] on input "submit" at bounding box center [222, 415] width 444 height 50
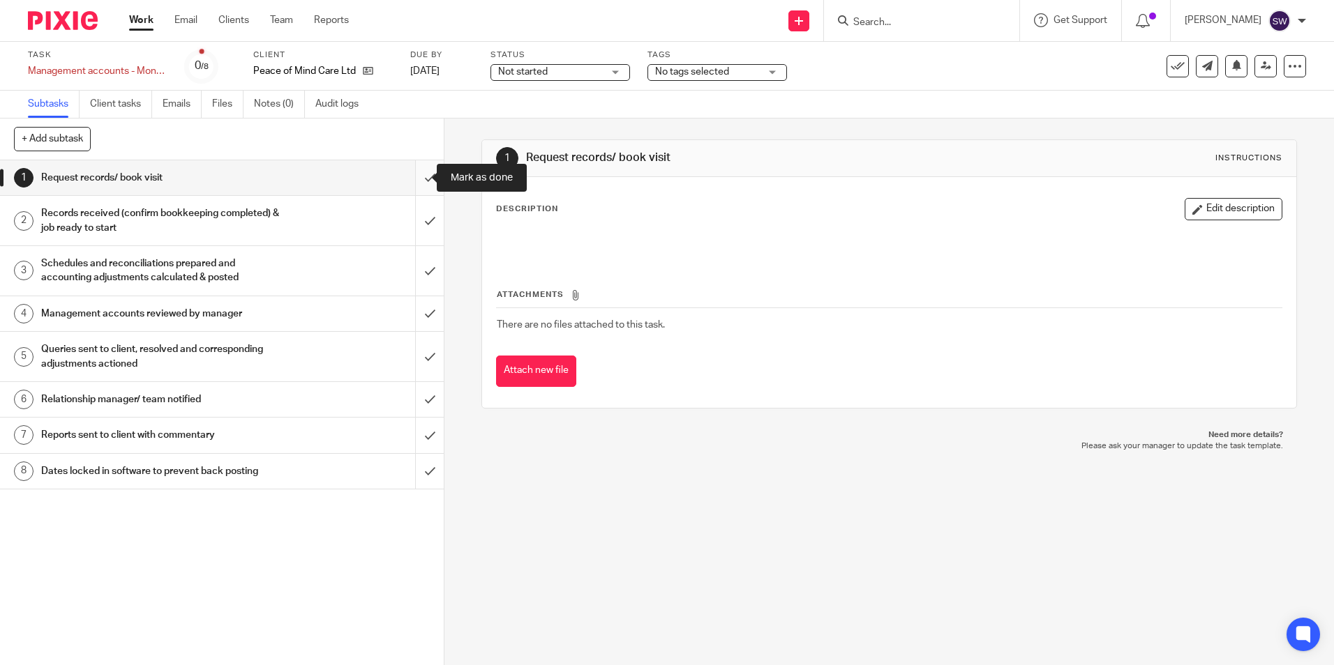
click at [414, 175] on input "submit" at bounding box center [222, 177] width 444 height 35
click at [414, 225] on input "submit" at bounding box center [222, 221] width 444 height 50
click at [408, 269] on input "submit" at bounding box center [222, 271] width 444 height 50
click at [414, 314] on input "submit" at bounding box center [222, 313] width 444 height 35
click at [416, 354] on input "submit" at bounding box center [222, 357] width 444 height 50
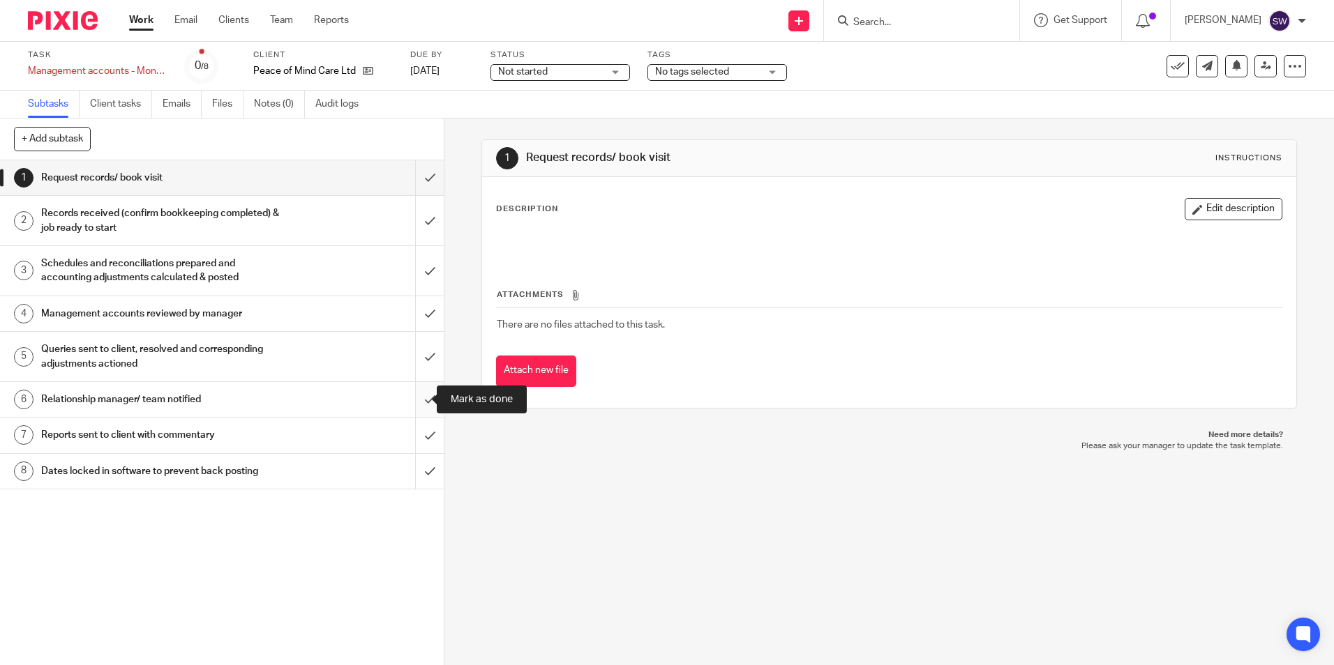
click at [413, 408] on input "submit" at bounding box center [222, 399] width 444 height 35
click at [416, 439] on input "submit" at bounding box center [222, 435] width 444 height 35
click at [414, 467] on input "submit" at bounding box center [222, 471] width 444 height 35
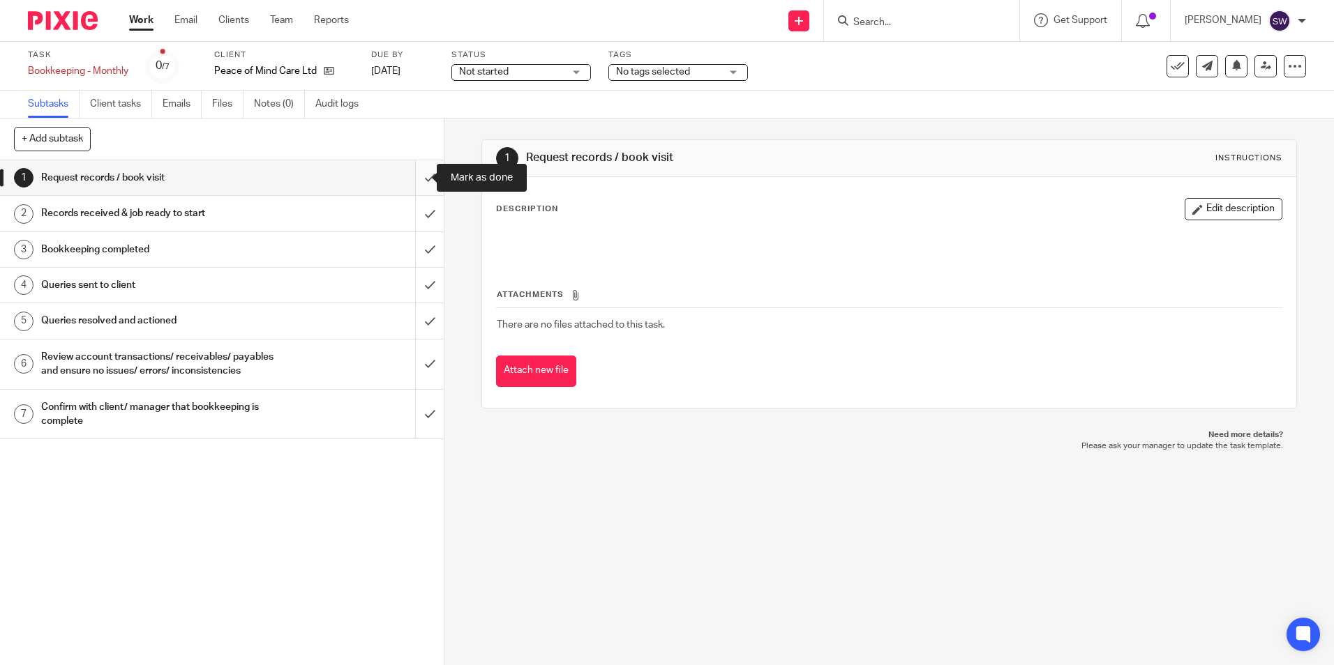
click at [414, 181] on input "submit" at bounding box center [222, 177] width 444 height 35
click at [411, 215] on input "submit" at bounding box center [222, 213] width 444 height 35
click at [408, 261] on input "submit" at bounding box center [222, 249] width 444 height 35
click at [411, 301] on input "submit" at bounding box center [222, 285] width 444 height 35
click at [413, 328] on input "submit" at bounding box center [222, 320] width 444 height 35
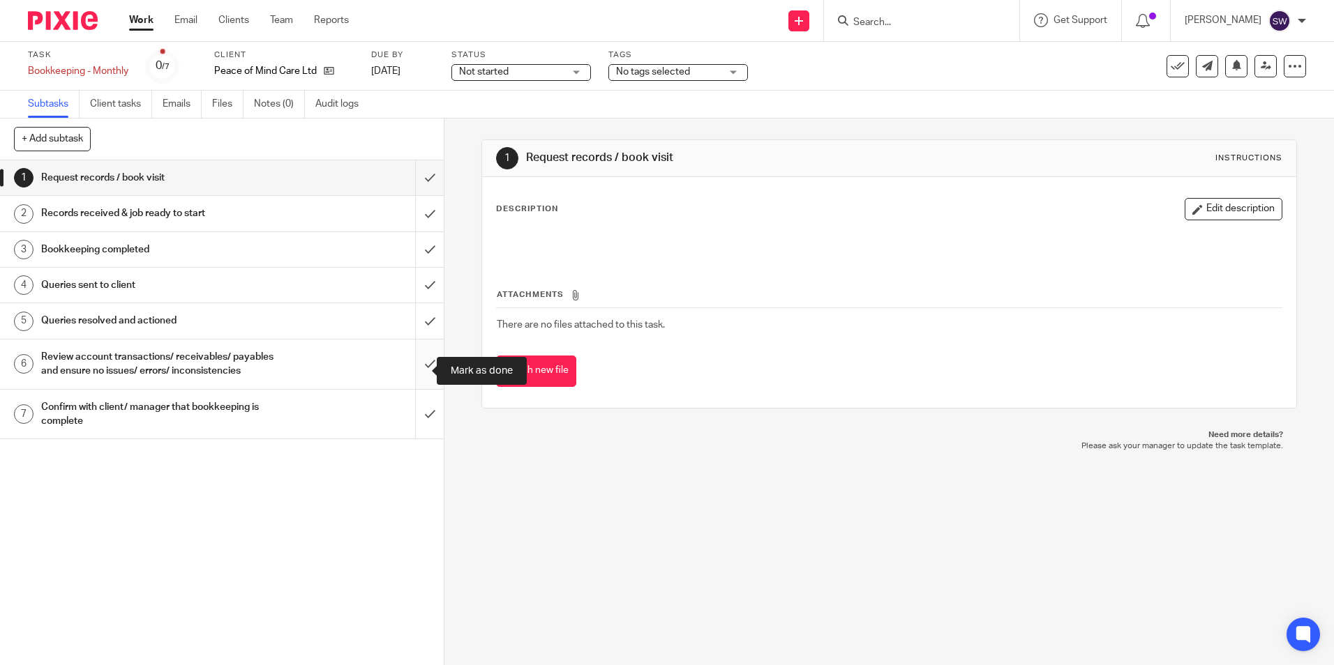
click at [415, 355] on input "submit" at bounding box center [222, 365] width 444 height 50
click at [418, 420] on input "submit" at bounding box center [222, 415] width 444 height 50
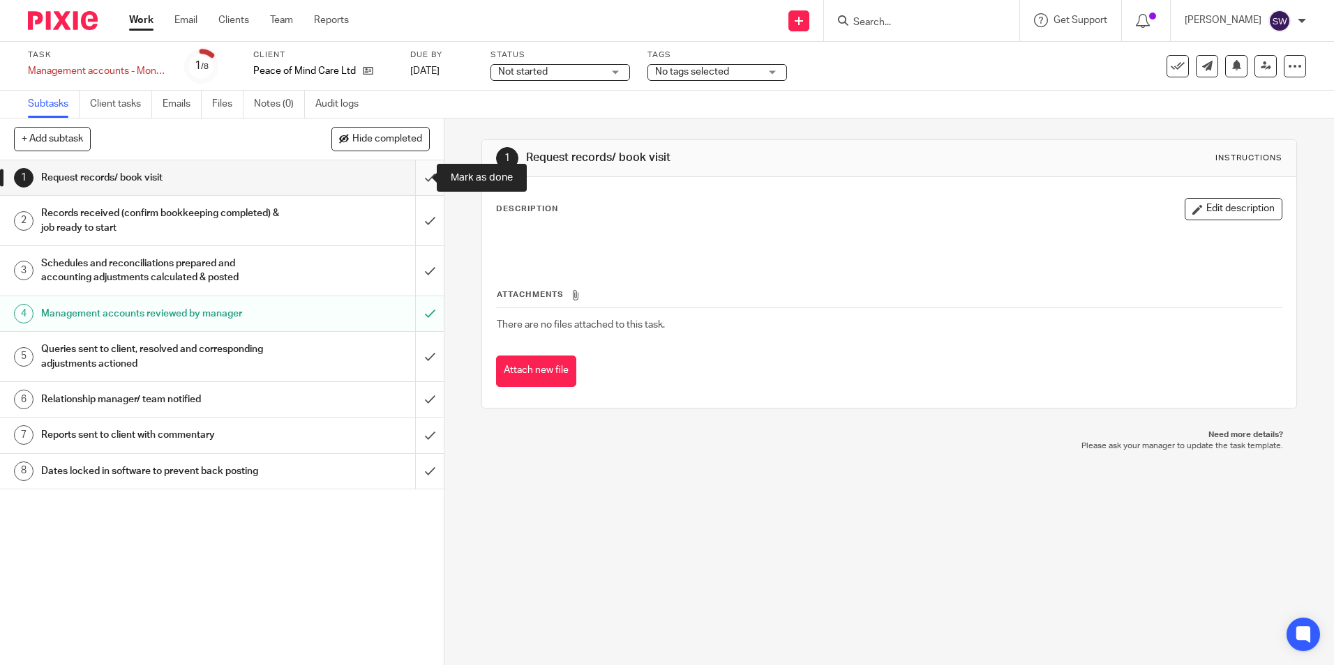
click at [416, 176] on input "submit" at bounding box center [222, 177] width 444 height 35
click at [417, 215] on input "submit" at bounding box center [222, 221] width 444 height 50
click at [414, 272] on input "submit" at bounding box center [222, 271] width 444 height 50
click at [347, 315] on div "Management accounts reviewed by manager" at bounding box center [221, 313] width 361 height 21
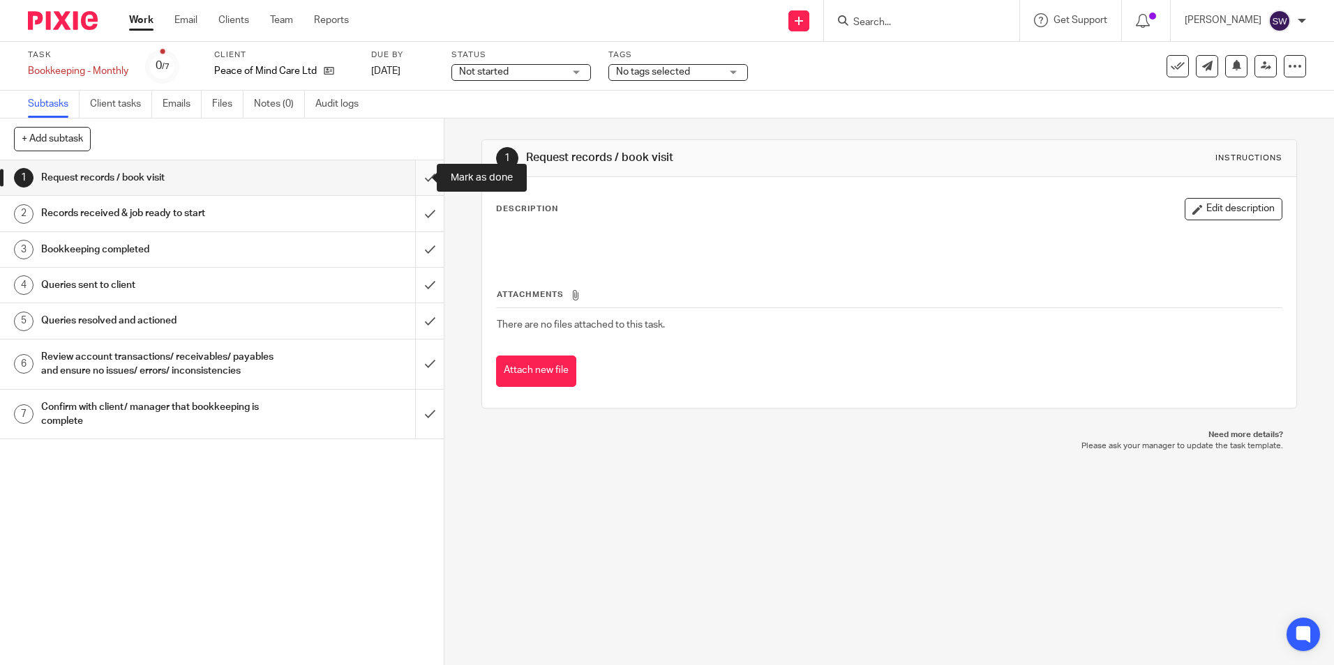
click at [414, 178] on input "submit" at bounding box center [222, 177] width 444 height 35
drag, startPoint x: 414, startPoint y: 211, endPoint x: 414, endPoint y: 228, distance: 17.5
click at [414, 211] on input "submit" at bounding box center [222, 213] width 444 height 35
click at [414, 250] on input "submit" at bounding box center [222, 249] width 444 height 35
drag, startPoint x: 415, startPoint y: 287, endPoint x: 416, endPoint y: 301, distance: 14.0
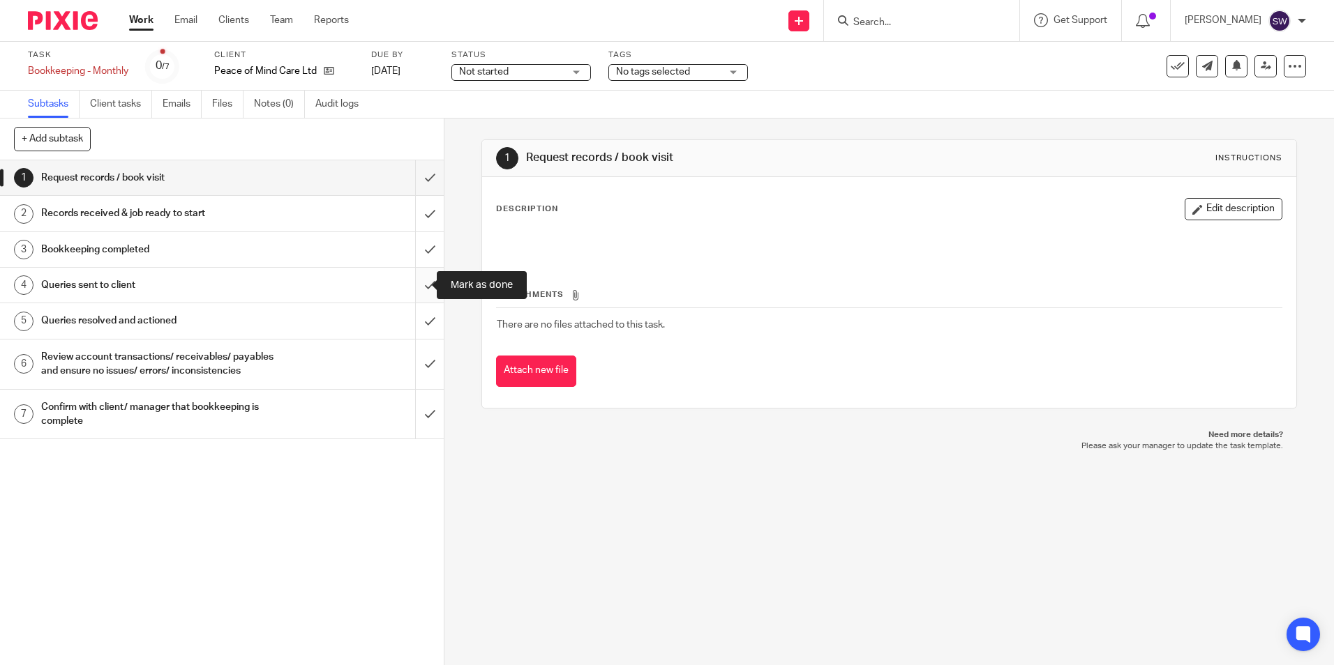
click at [416, 289] on input "submit" at bounding box center [222, 285] width 444 height 35
click at [416, 324] on input "submit" at bounding box center [222, 320] width 444 height 35
click at [416, 364] on input "submit" at bounding box center [222, 365] width 444 height 50
click at [409, 421] on input "submit" at bounding box center [222, 415] width 444 height 50
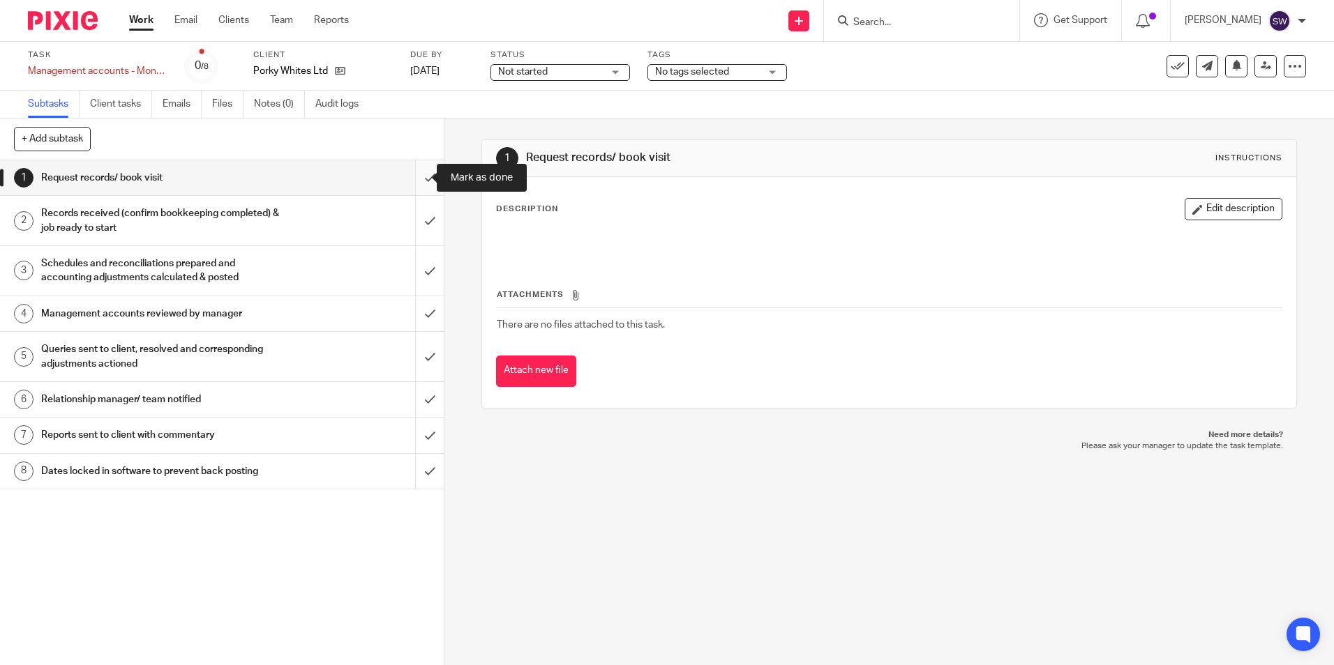
click at [415, 176] on input "submit" at bounding box center [222, 177] width 444 height 35
click at [416, 216] on input "submit" at bounding box center [222, 221] width 444 height 50
click at [414, 286] on input "submit" at bounding box center [222, 271] width 444 height 50
click at [413, 317] on input "submit" at bounding box center [222, 313] width 444 height 35
click at [416, 362] on input "submit" at bounding box center [222, 357] width 444 height 50
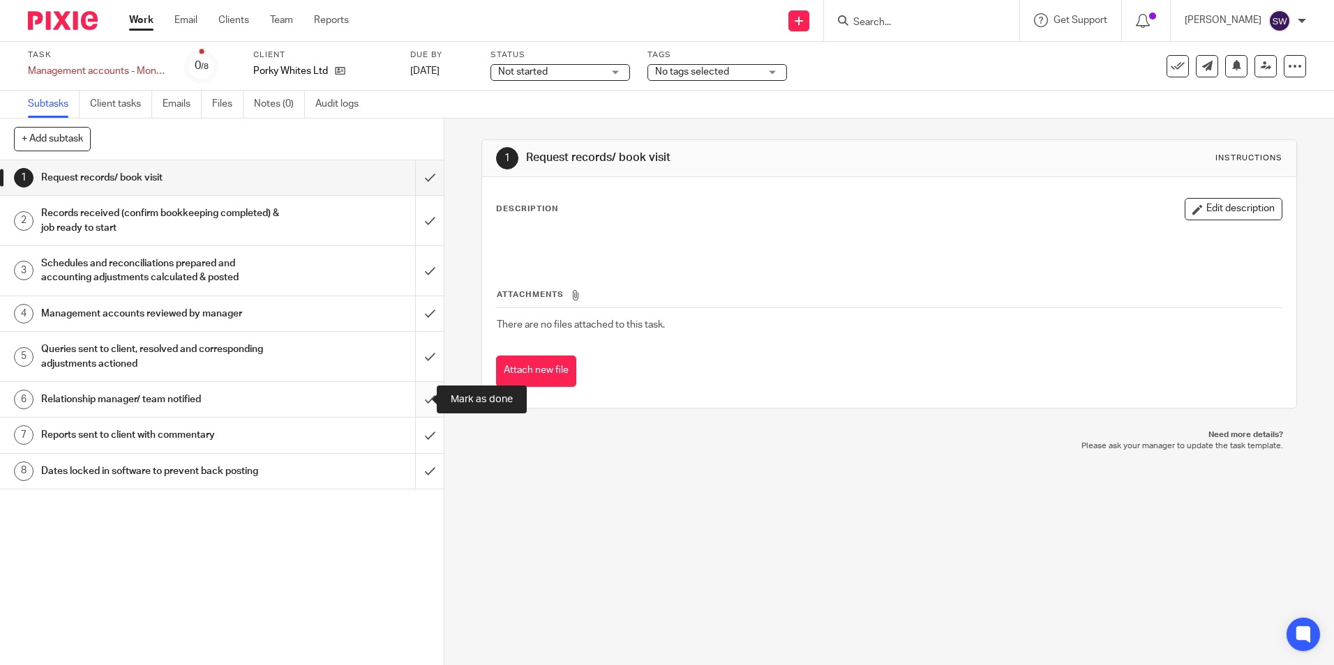
click at [414, 405] on input "submit" at bounding box center [222, 399] width 444 height 35
click at [416, 442] on input "submit" at bounding box center [222, 435] width 444 height 35
click at [414, 478] on input "submit" at bounding box center [222, 471] width 444 height 35
click at [424, 187] on input "submit" at bounding box center [222, 177] width 444 height 35
click at [424, 208] on input "submit" at bounding box center [222, 221] width 444 height 50
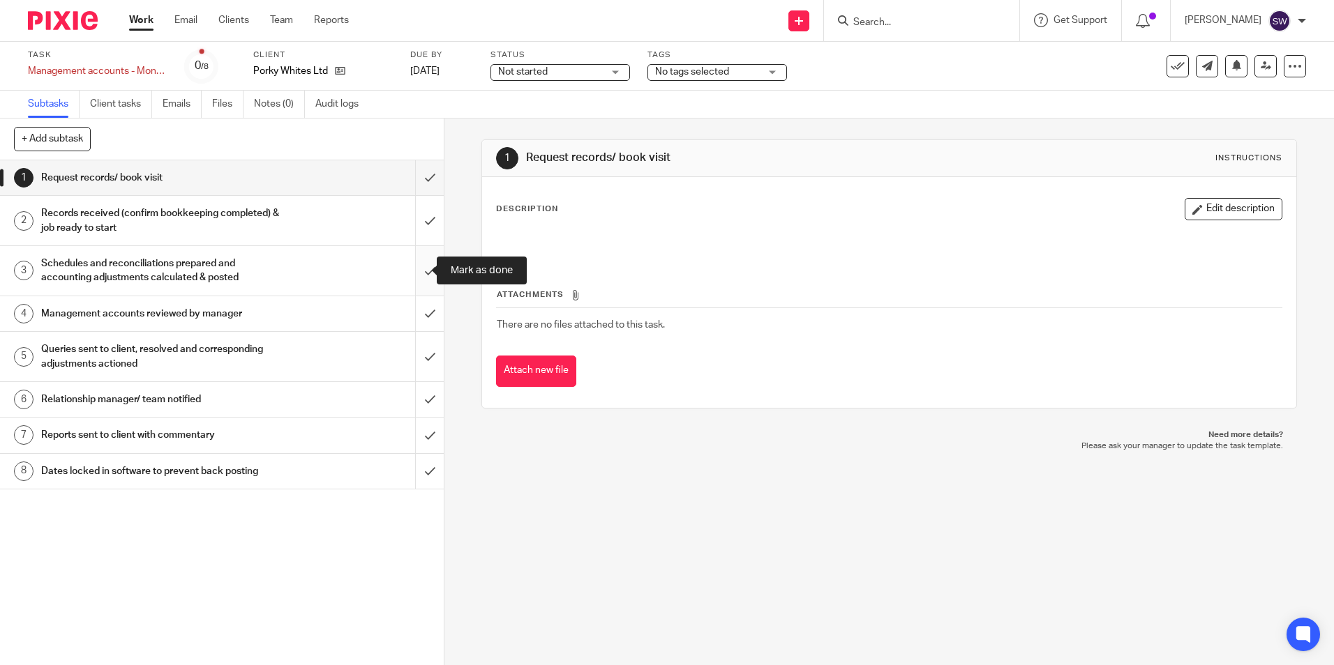
click at [420, 294] on input "submit" at bounding box center [222, 271] width 444 height 50
click at [416, 322] on input "submit" at bounding box center [222, 313] width 444 height 35
click at [416, 354] on input "submit" at bounding box center [222, 357] width 444 height 50
click at [421, 407] on input "submit" at bounding box center [222, 399] width 444 height 35
click at [416, 433] on input "submit" at bounding box center [222, 435] width 444 height 35
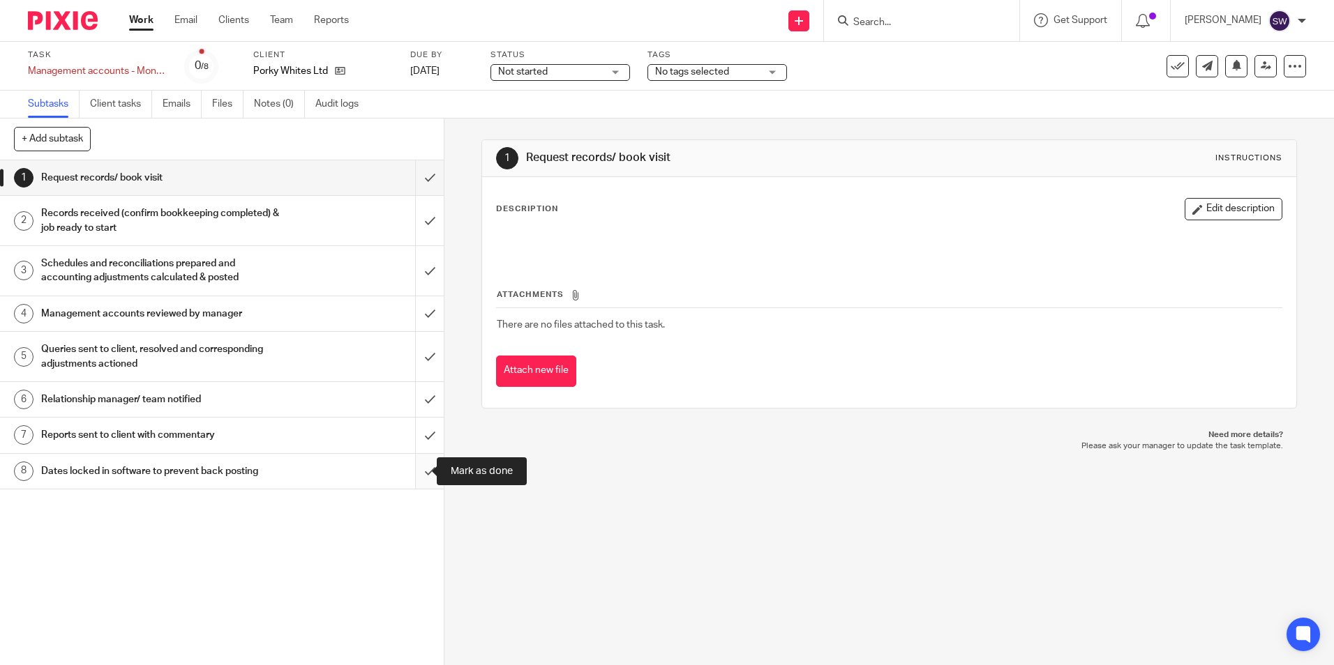
click at [414, 466] on input "submit" at bounding box center [222, 471] width 444 height 35
click at [421, 181] on input "submit" at bounding box center [222, 177] width 444 height 35
click at [419, 223] on input "submit" at bounding box center [222, 221] width 444 height 50
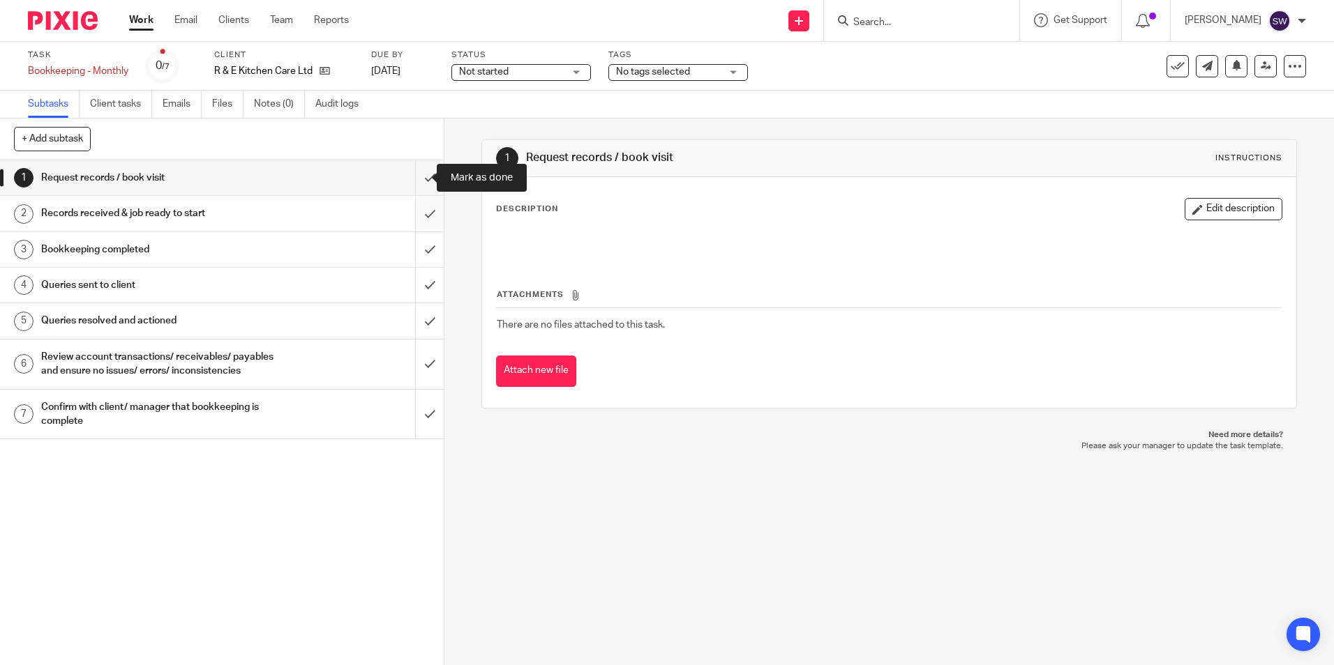
drag, startPoint x: 415, startPoint y: 183, endPoint x: 418, endPoint y: 197, distance: 14.9
click at [415, 183] on input "submit" at bounding box center [222, 177] width 444 height 35
click at [418, 204] on input "submit" at bounding box center [222, 213] width 444 height 35
click at [421, 249] on input "submit" at bounding box center [222, 249] width 444 height 35
click at [417, 281] on input "submit" at bounding box center [222, 285] width 444 height 35
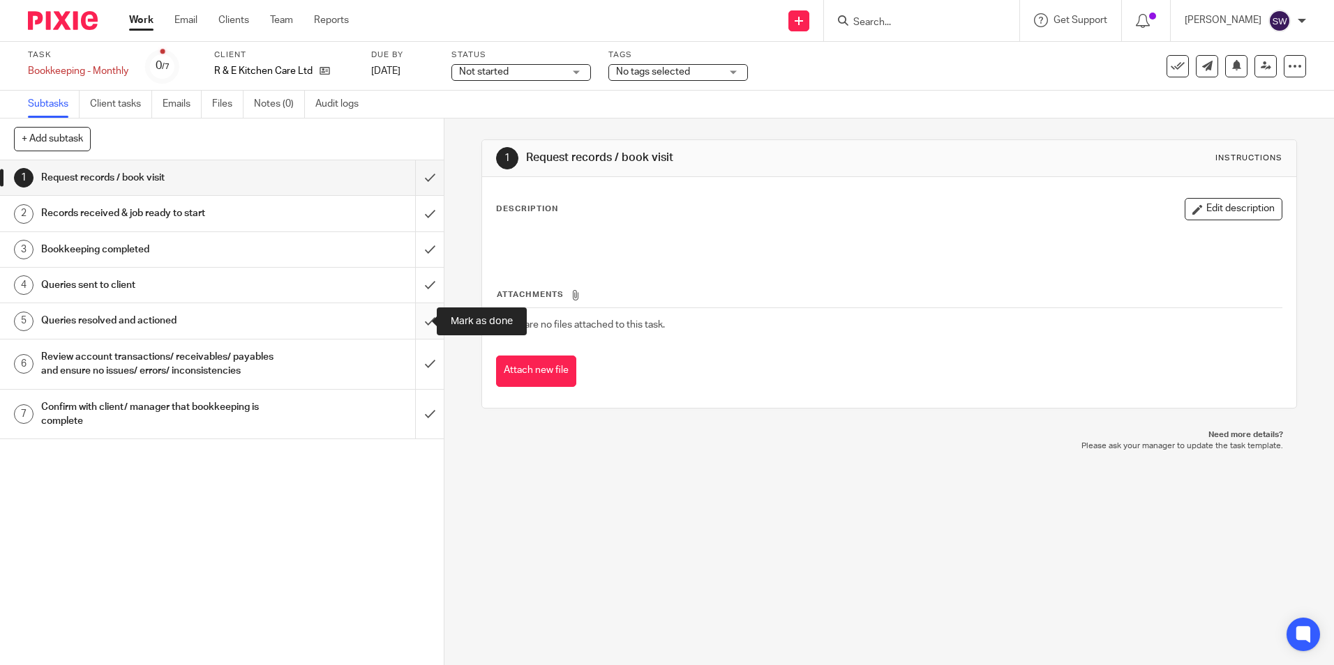
click at [418, 319] on input "submit" at bounding box center [222, 320] width 444 height 35
click at [417, 368] on input "submit" at bounding box center [222, 365] width 444 height 50
click at [417, 429] on input "submit" at bounding box center [222, 415] width 444 height 50
click at [419, 183] on input "submit" at bounding box center [222, 177] width 444 height 35
click at [422, 227] on input "submit" at bounding box center [222, 213] width 444 height 35
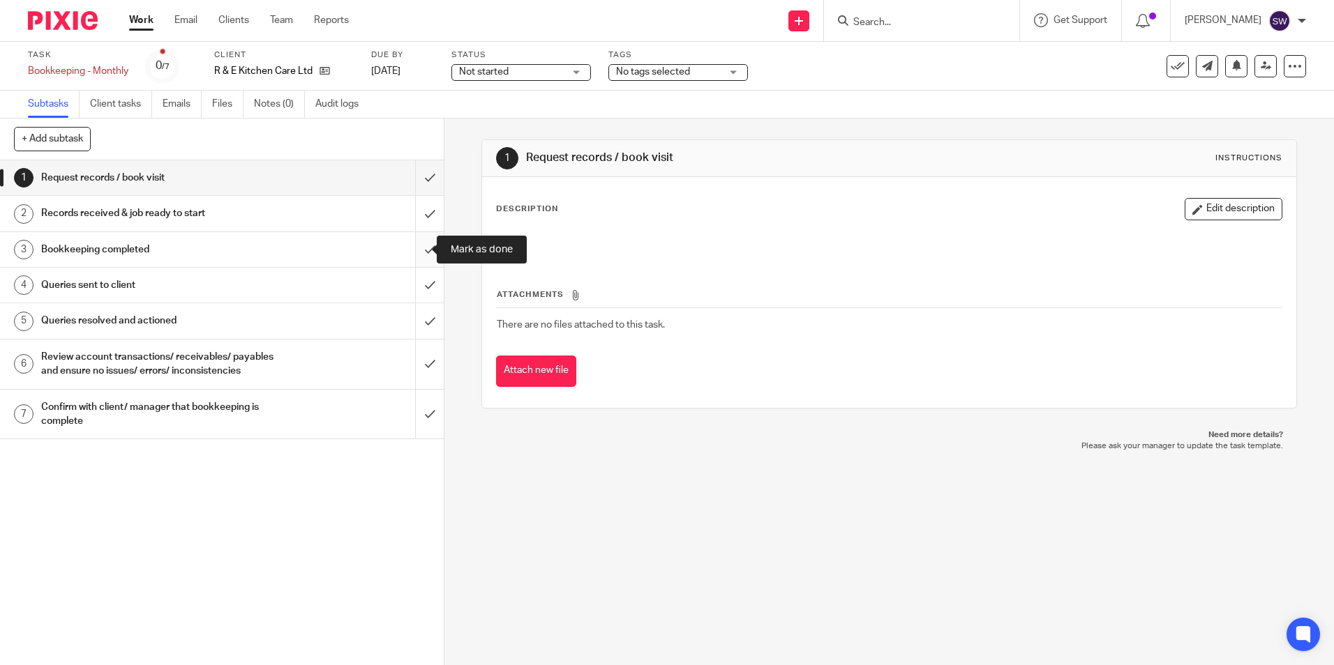
click at [421, 259] on input "submit" at bounding box center [222, 249] width 444 height 35
click at [422, 279] on input "submit" at bounding box center [222, 285] width 444 height 35
click at [421, 323] on input "submit" at bounding box center [222, 320] width 444 height 35
click at [414, 359] on input "submit" at bounding box center [222, 365] width 444 height 50
click at [416, 420] on input "submit" at bounding box center [222, 415] width 444 height 50
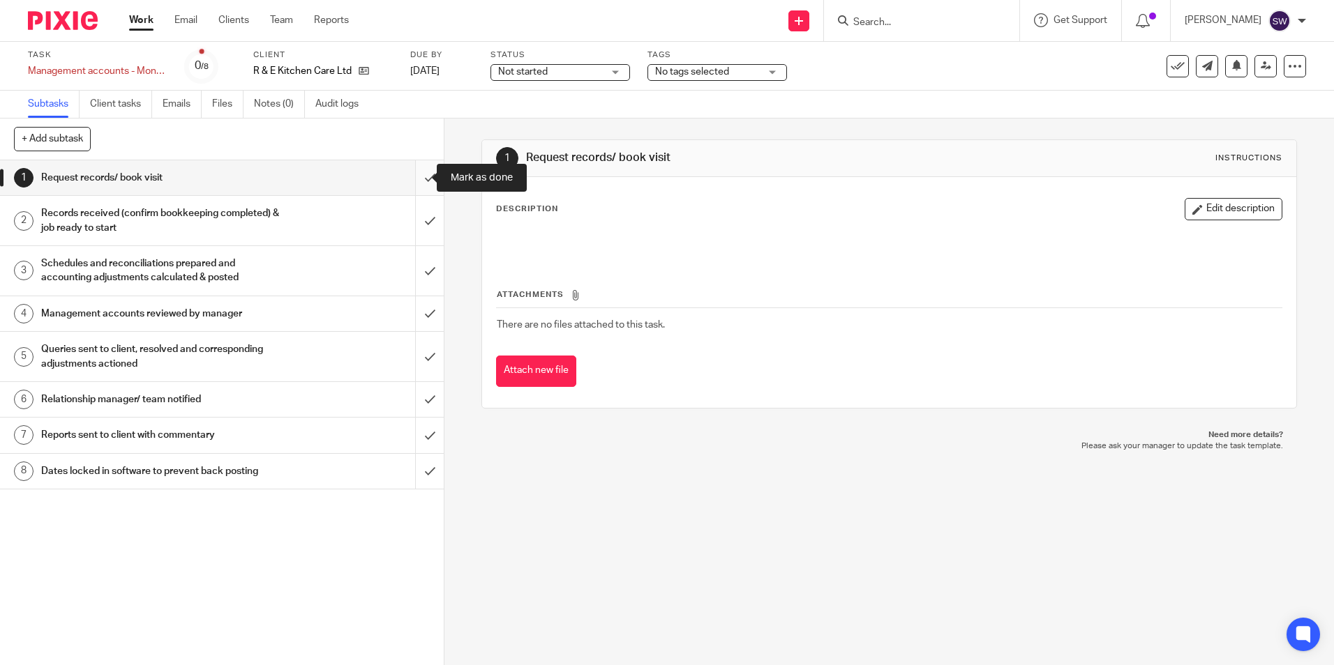
click at [425, 179] on input "submit" at bounding box center [222, 177] width 444 height 35
click at [413, 221] on input "submit" at bounding box center [222, 221] width 444 height 50
click at [416, 269] on input "submit" at bounding box center [222, 271] width 444 height 50
click at [418, 331] on input "submit" at bounding box center [222, 313] width 444 height 35
click at [419, 356] on input "submit" at bounding box center [222, 357] width 444 height 50
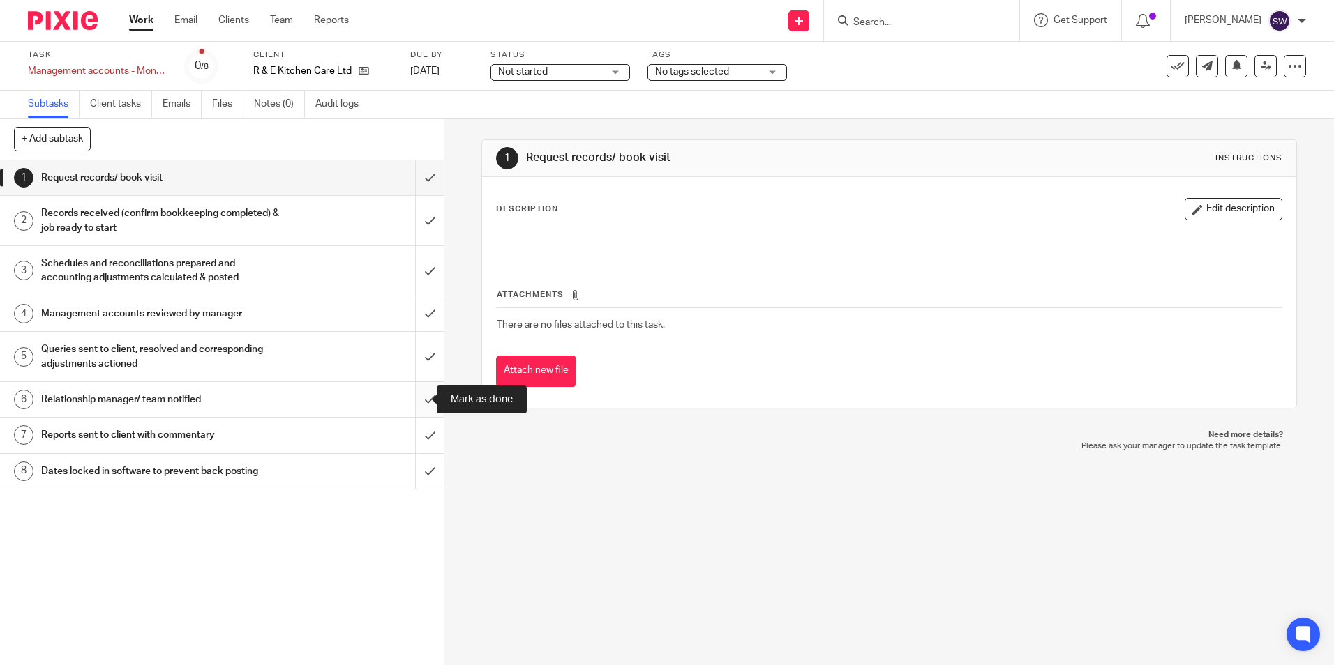
click at [419, 407] on input "submit" at bounding box center [222, 399] width 444 height 35
click at [418, 435] on input "submit" at bounding box center [222, 435] width 444 height 35
click at [418, 468] on input "submit" at bounding box center [222, 471] width 444 height 35
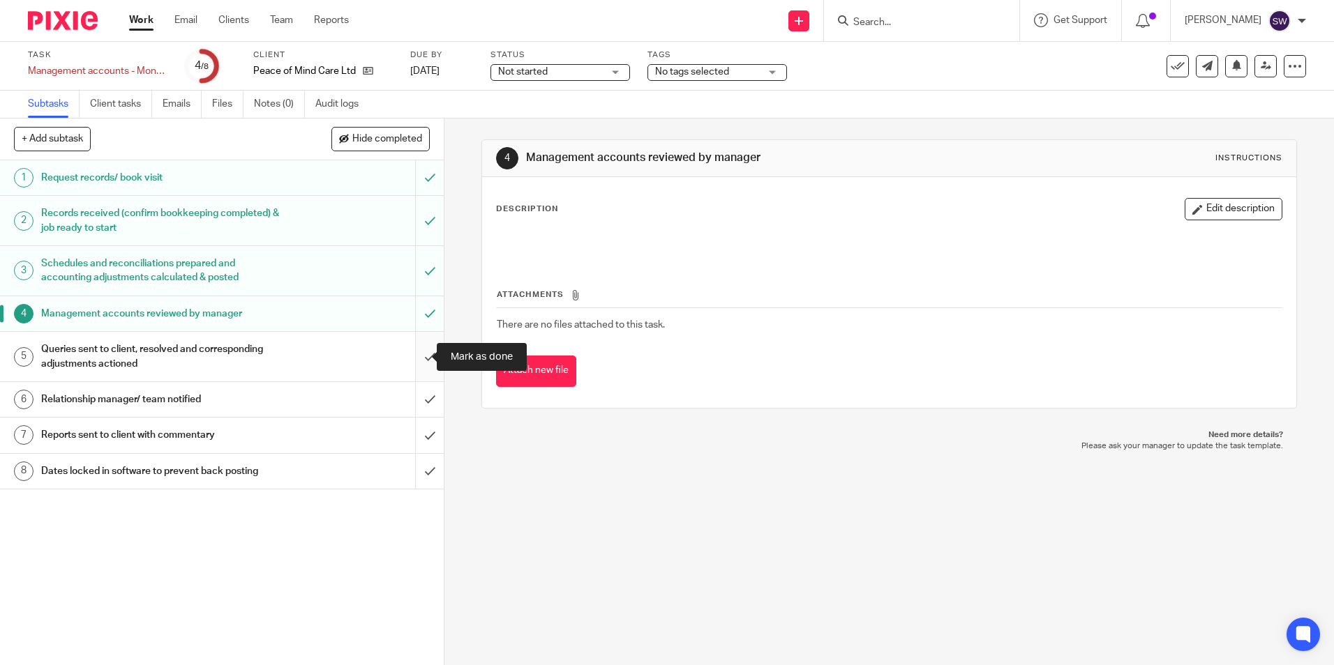
click at [418, 356] on input "submit" at bounding box center [222, 357] width 444 height 50
drag, startPoint x: 424, startPoint y: 388, endPoint x: 425, endPoint y: 417, distance: 28.6
click at [424, 389] on input "submit" at bounding box center [222, 399] width 444 height 35
click at [420, 425] on input "submit" at bounding box center [222, 435] width 444 height 35
click at [417, 457] on input "submit" at bounding box center [222, 471] width 444 height 35
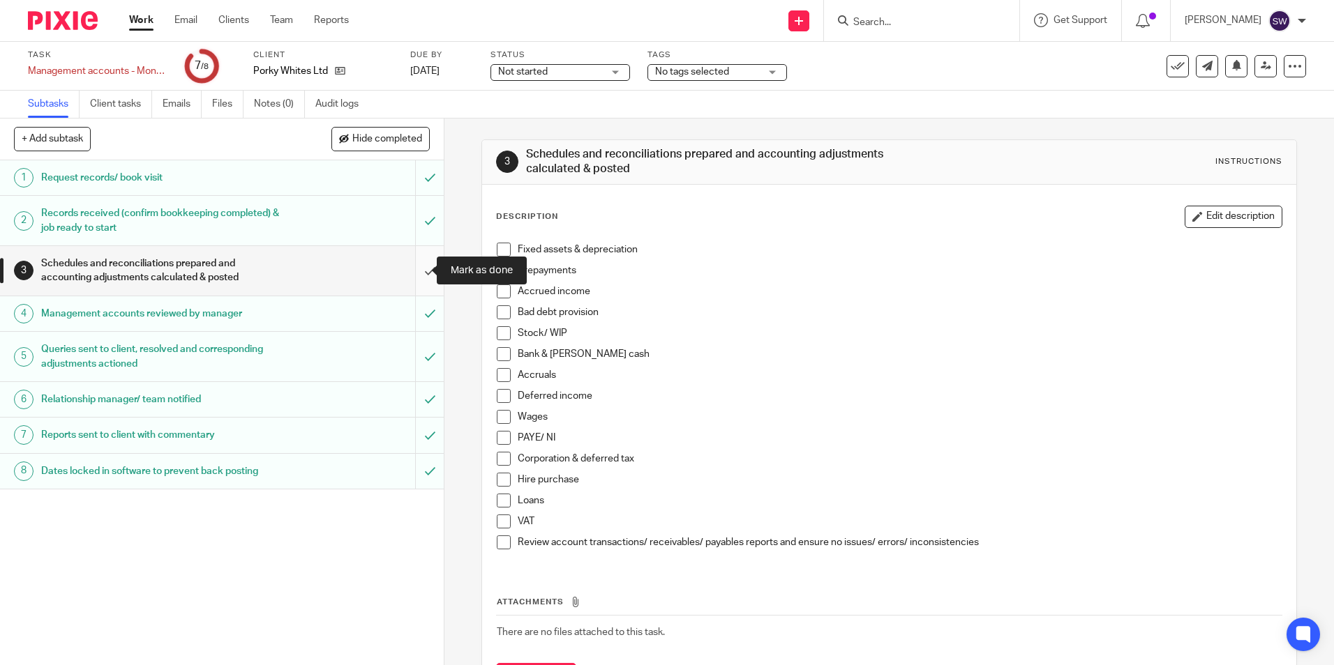
click at [419, 278] on input "submit" at bounding box center [222, 271] width 444 height 50
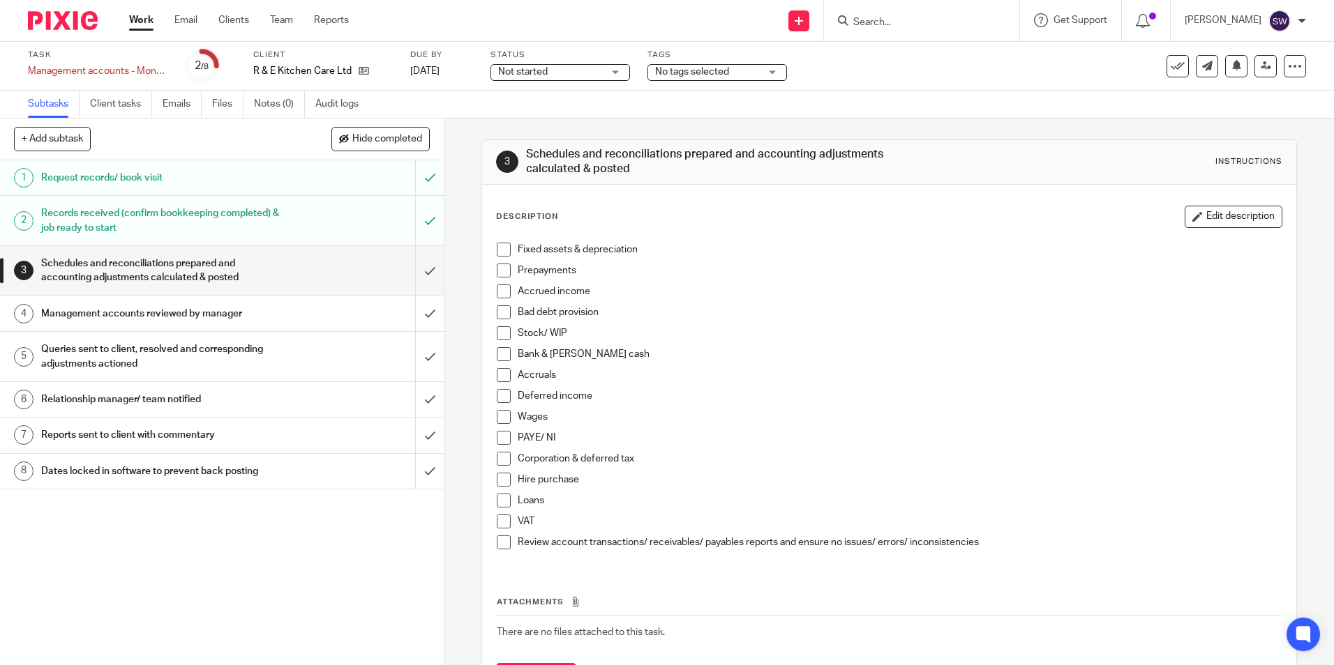
click at [418, 264] on input "submit" at bounding box center [222, 271] width 444 height 50
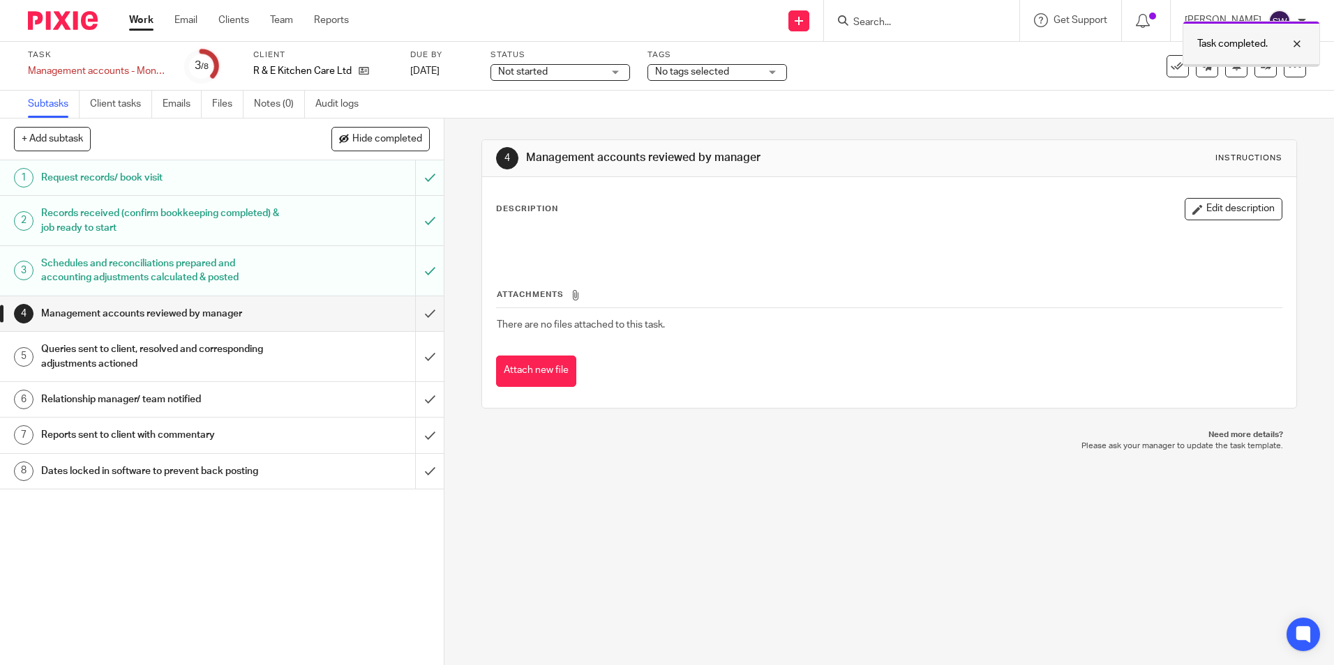
click at [1251, 65] on div at bounding box center [1251, 65] width 136 height 2
click at [1260, 68] on icon at bounding box center [1265, 66] width 10 height 10
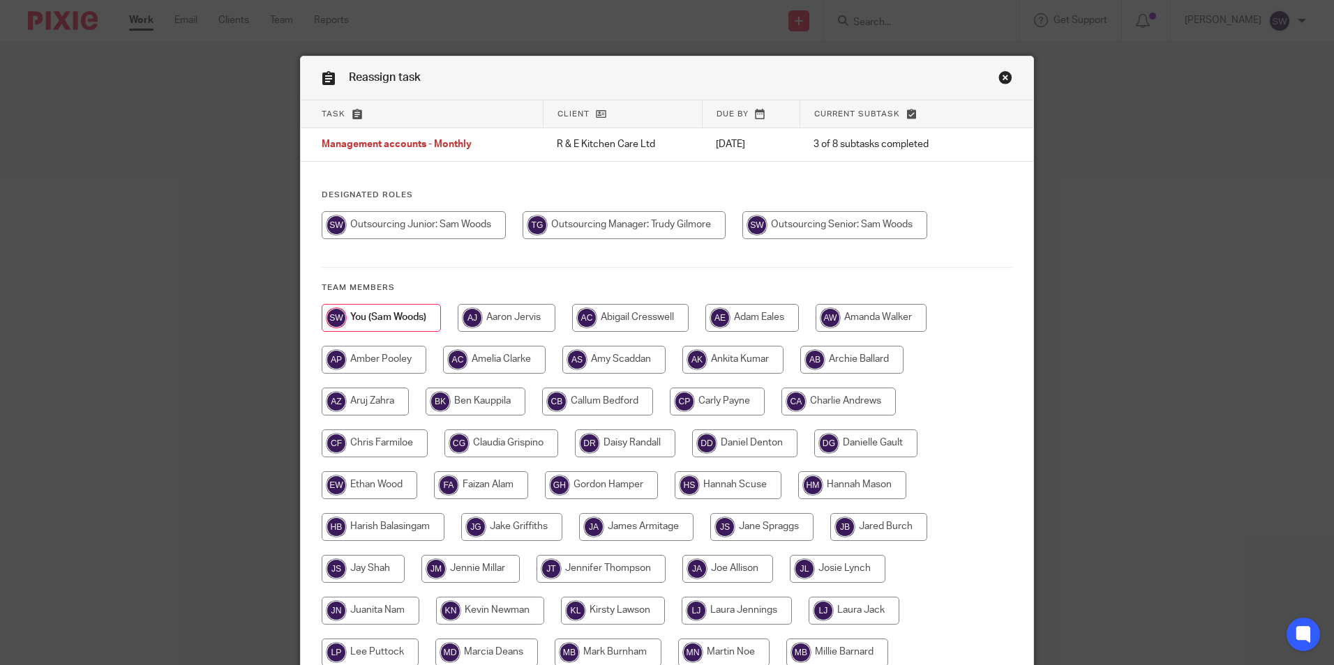
click at [667, 212] on input "radio" at bounding box center [623, 225] width 203 height 28
radio input "true"
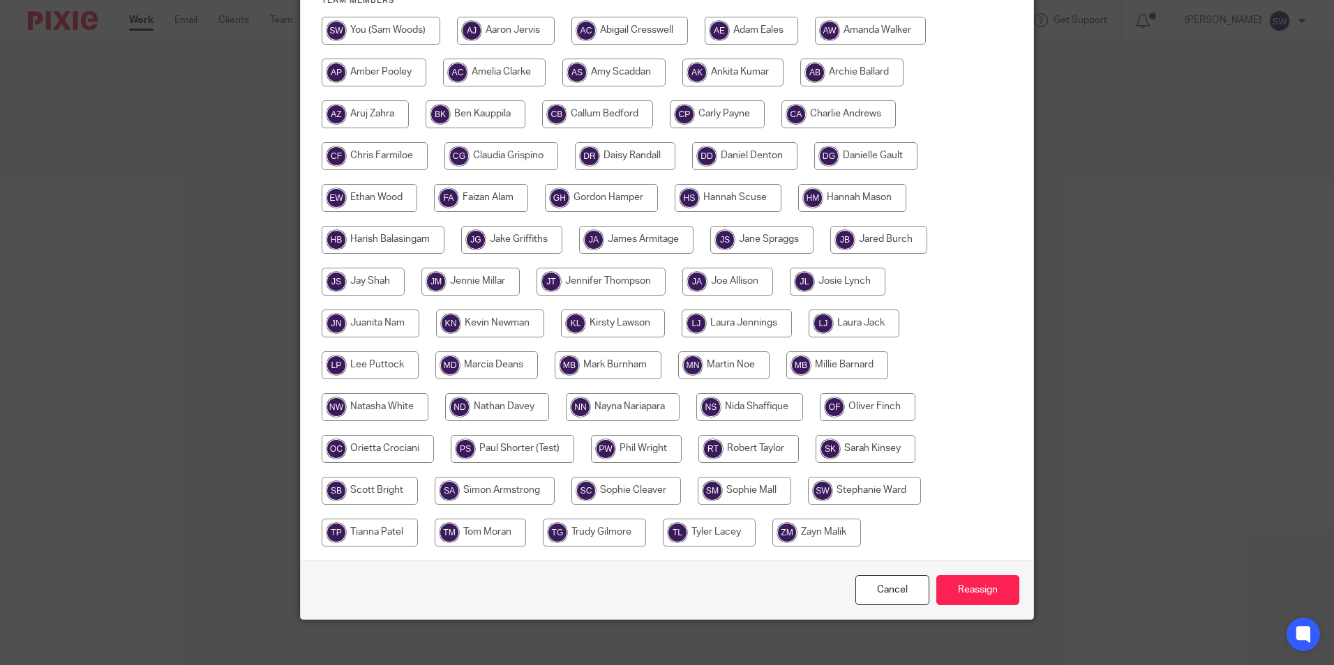
scroll to position [298, 0]
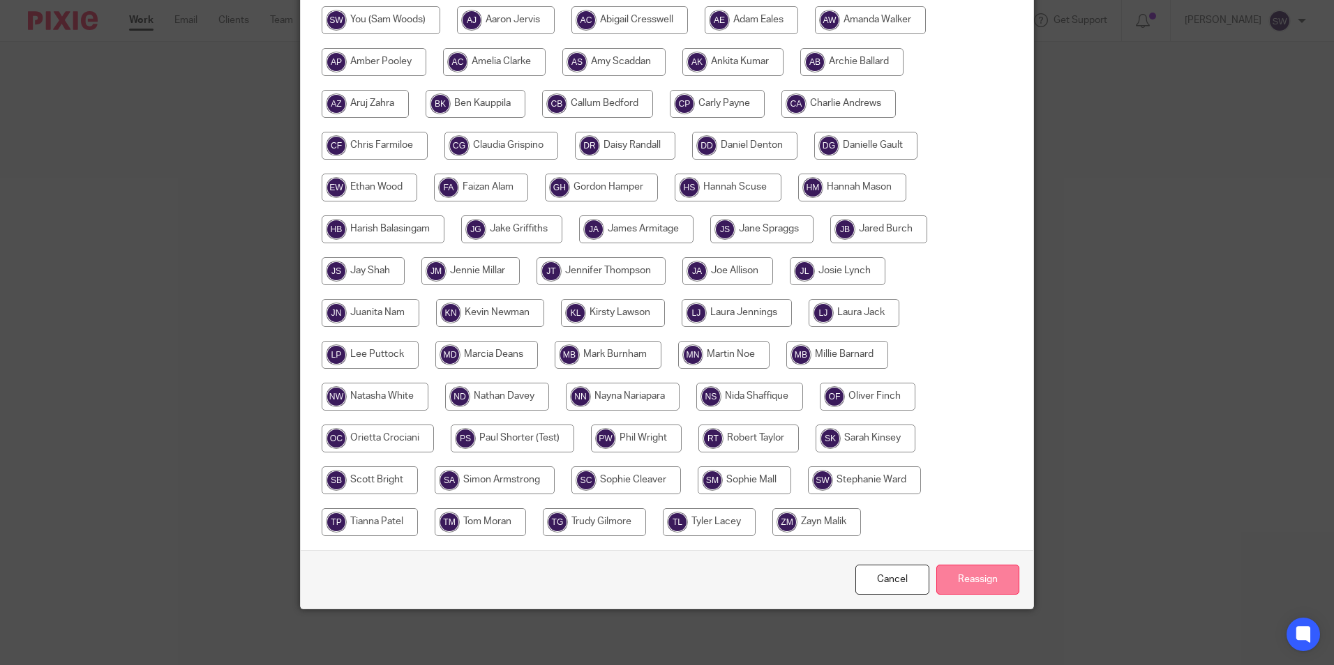
click at [955, 587] on input "Reassign" at bounding box center [977, 580] width 83 height 30
